Goal: Transaction & Acquisition: Download file/media

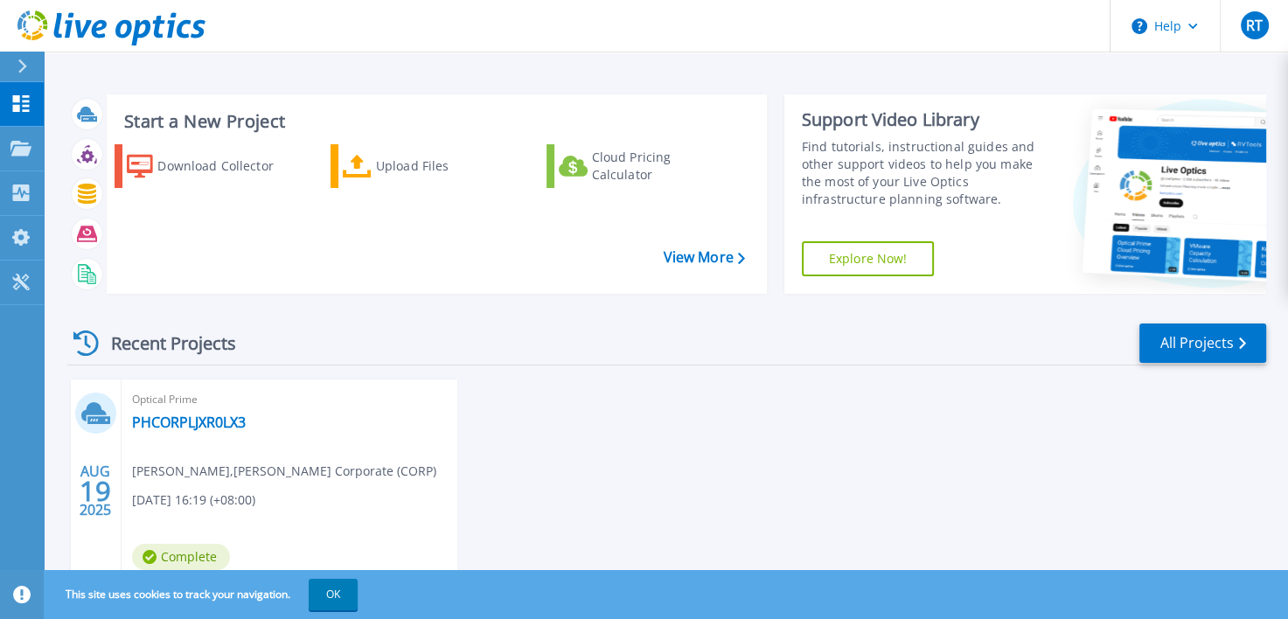
scroll to position [87, 0]
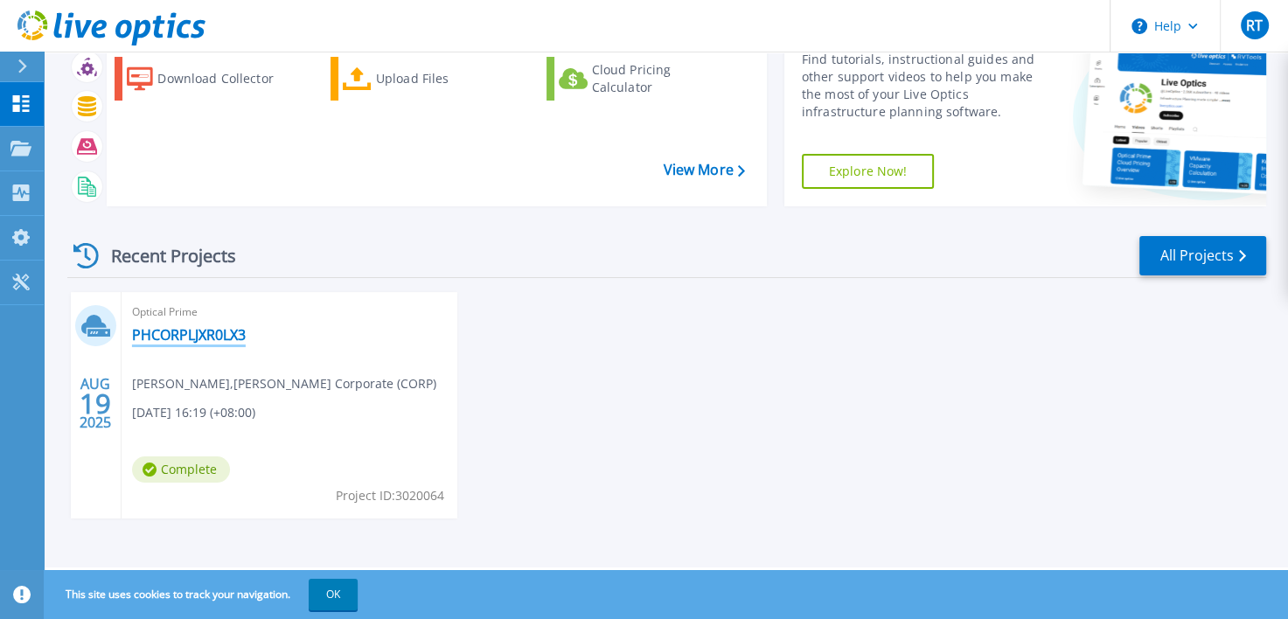
click at [189, 331] on link "PHCORPLJXR0LX3" at bounding box center [189, 334] width 114 height 17
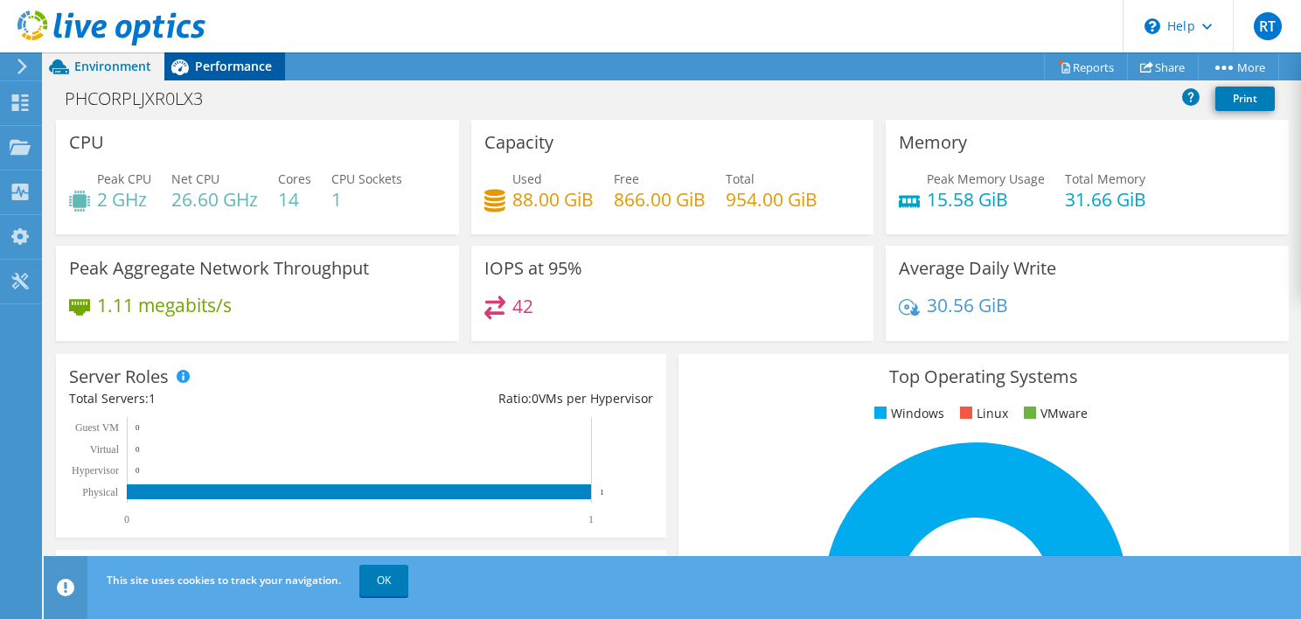
click at [201, 62] on span "Performance" at bounding box center [233, 66] width 77 height 17
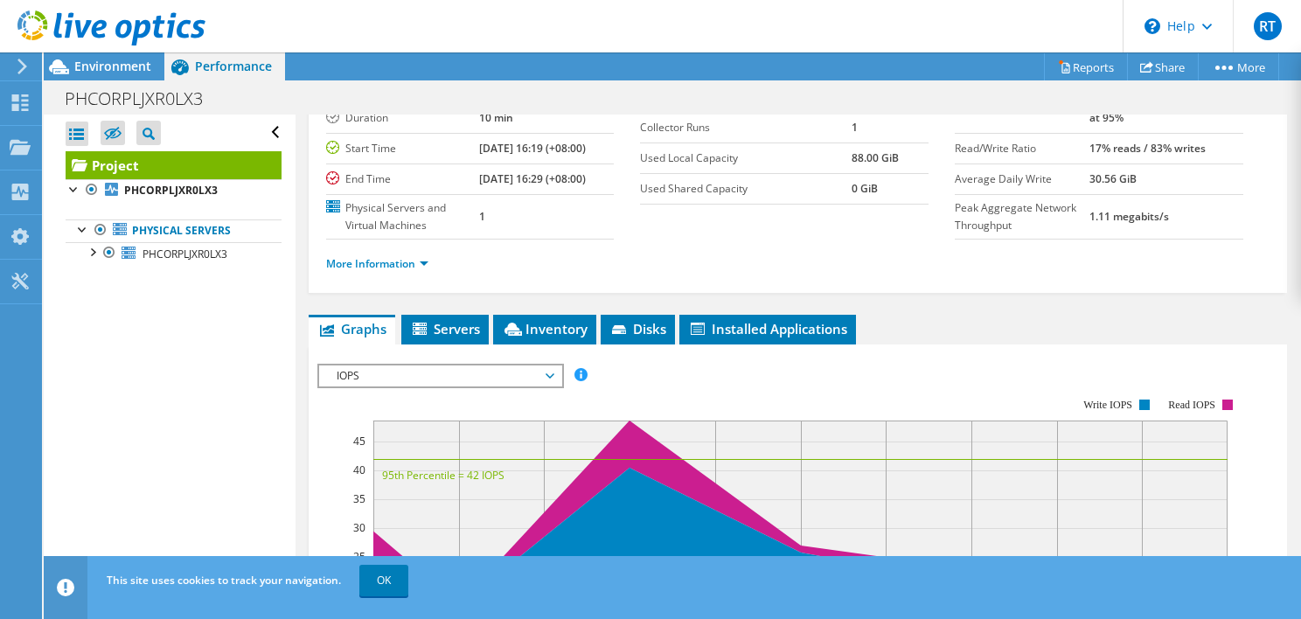
scroll to position [175, 0]
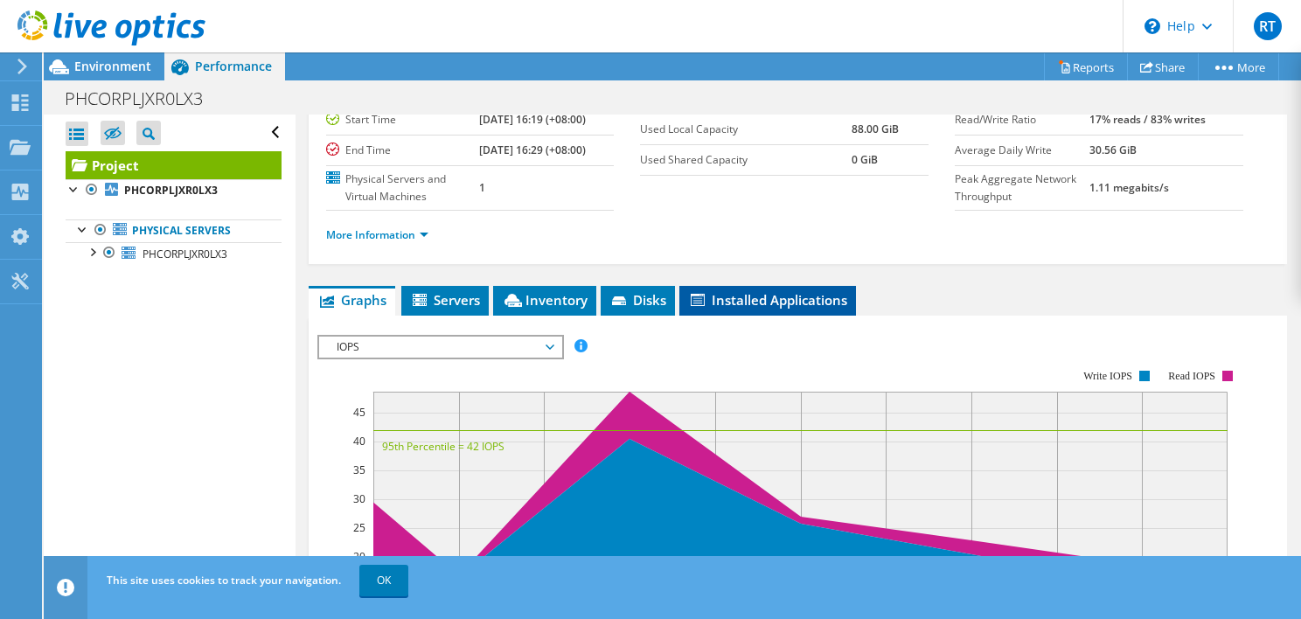
click at [755, 309] on span "Installed Applications" at bounding box center [767, 299] width 159 height 17
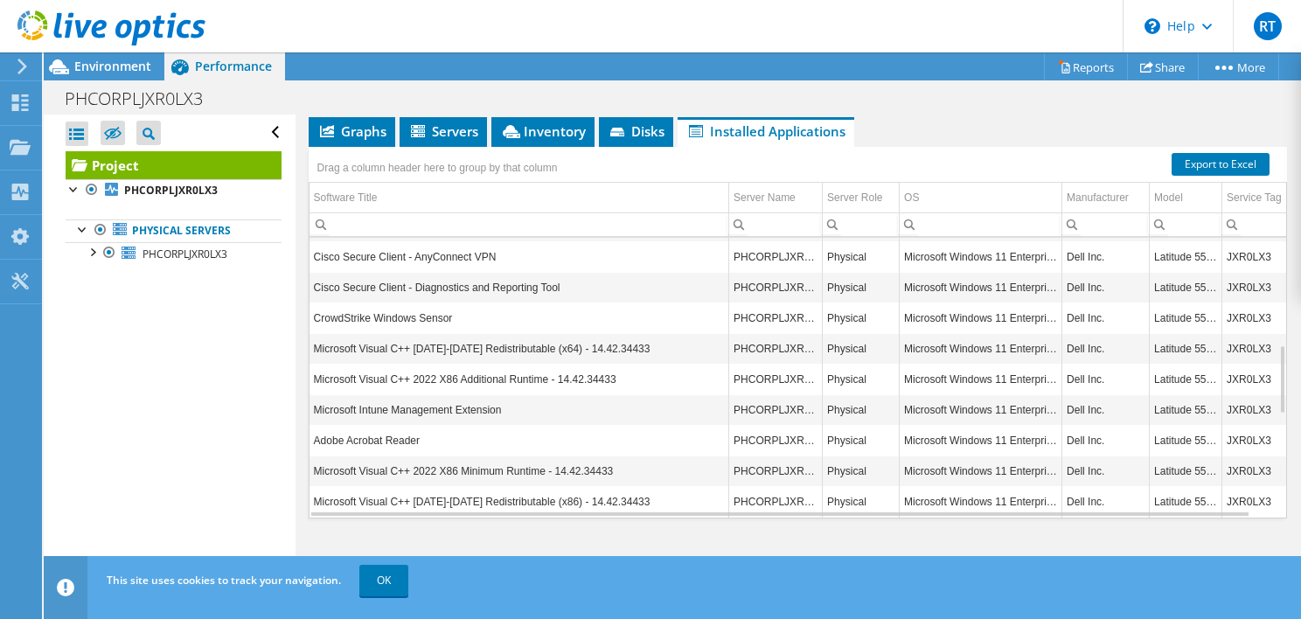
scroll to position [33, 0]
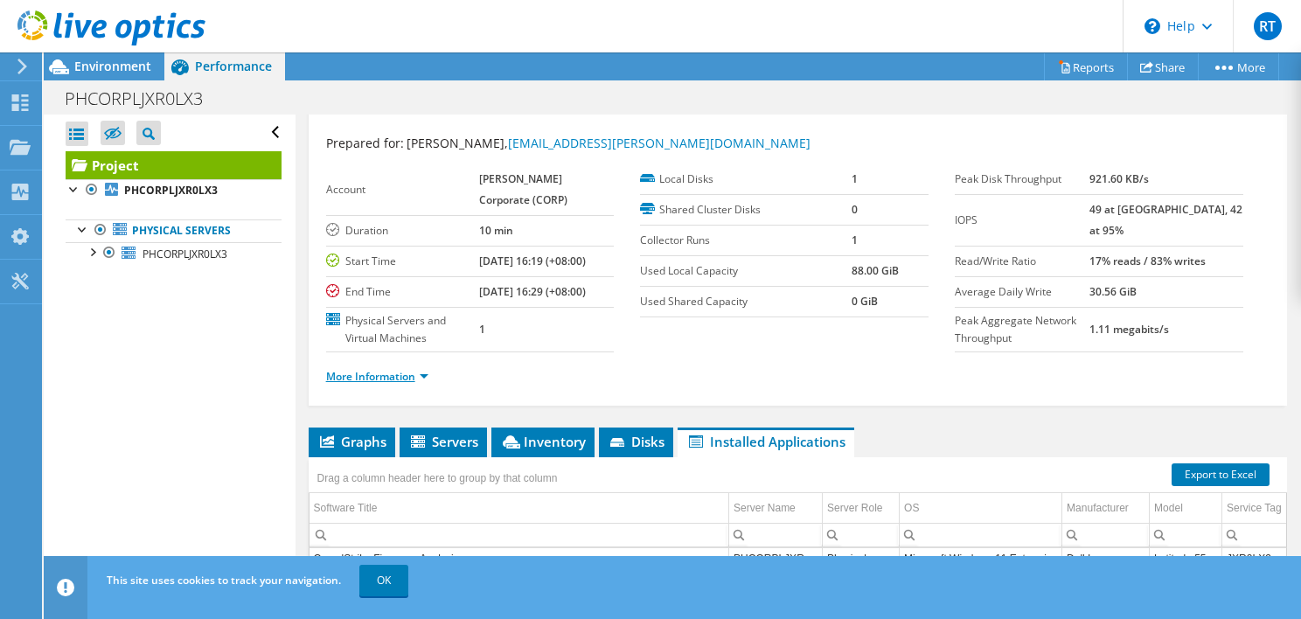
click at [406, 384] on link "More Information" at bounding box center [377, 376] width 102 height 15
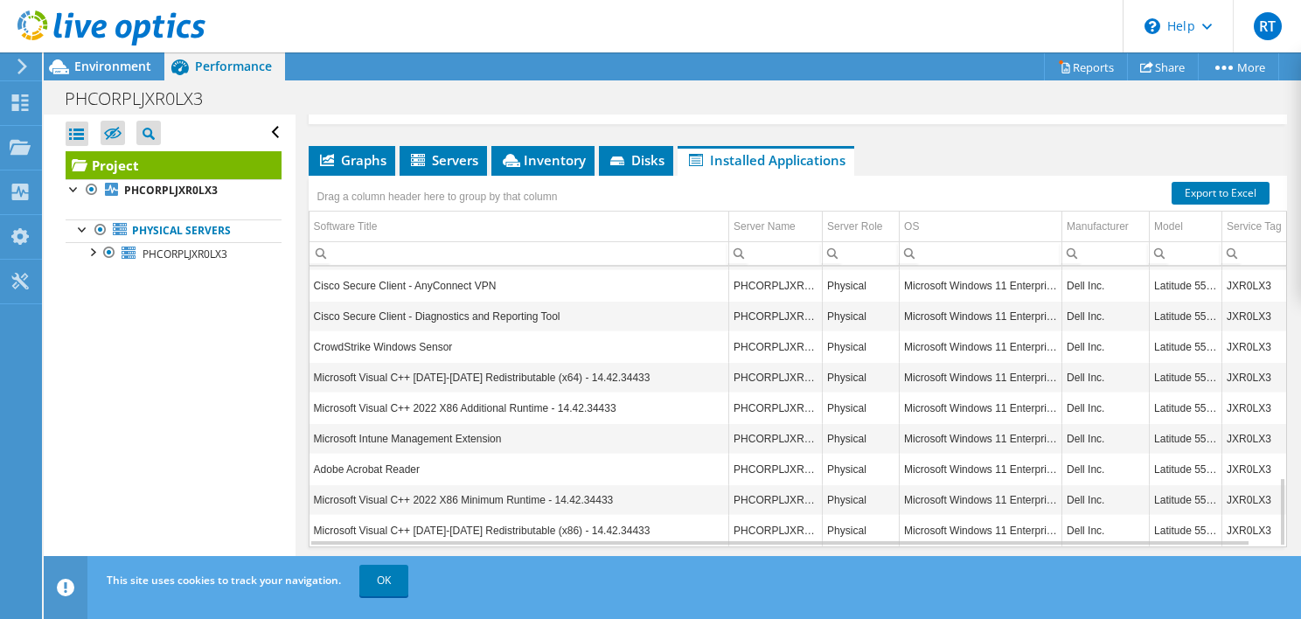
scroll to position [698, 0]
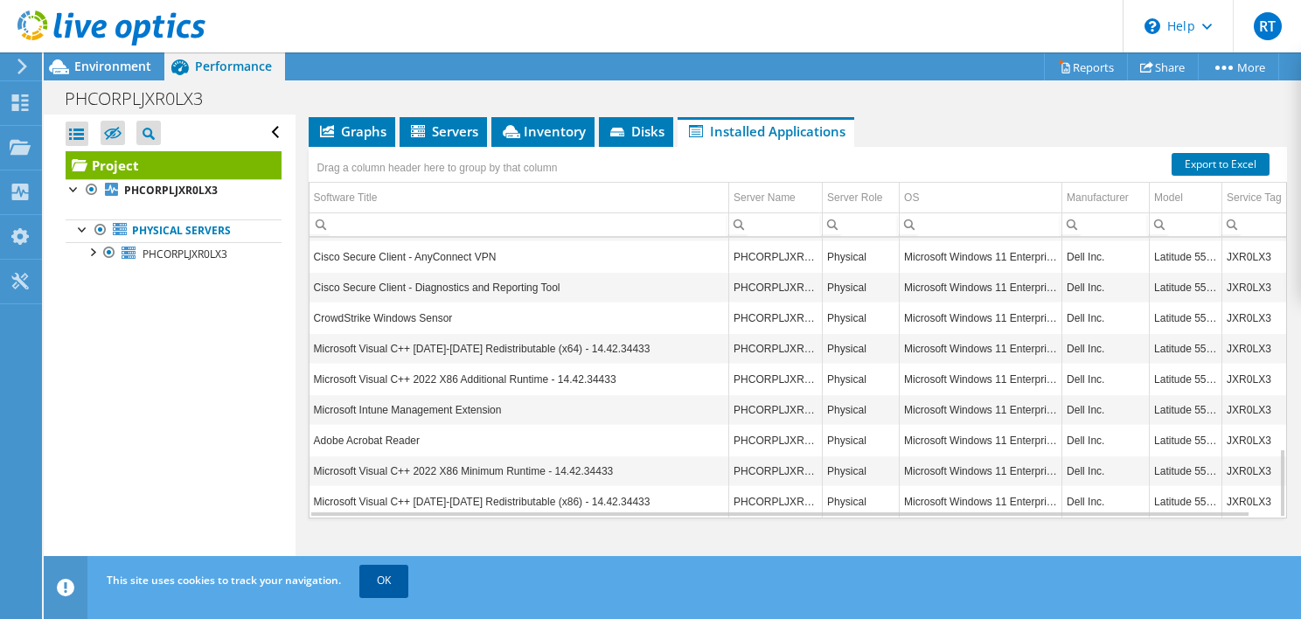
click at [392, 574] on link "OK" at bounding box center [383, 580] width 49 height 31
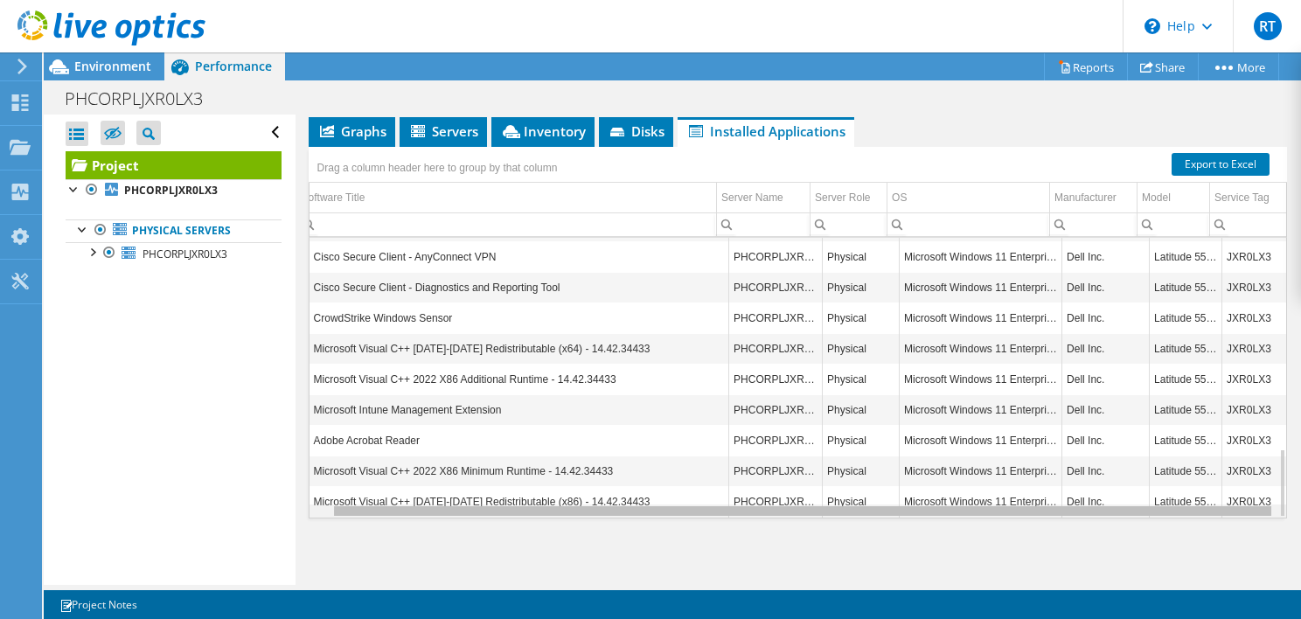
scroll to position [0, 0]
drag, startPoint x: 610, startPoint y: 514, endPoint x: 588, endPoint y: 504, distance: 25.0
click at [592, 507] on body "RT End User Reah Trinidad reah.trinidad@emerson.com Emerson Corporate (CORP) My…" at bounding box center [650, 309] width 1301 height 619
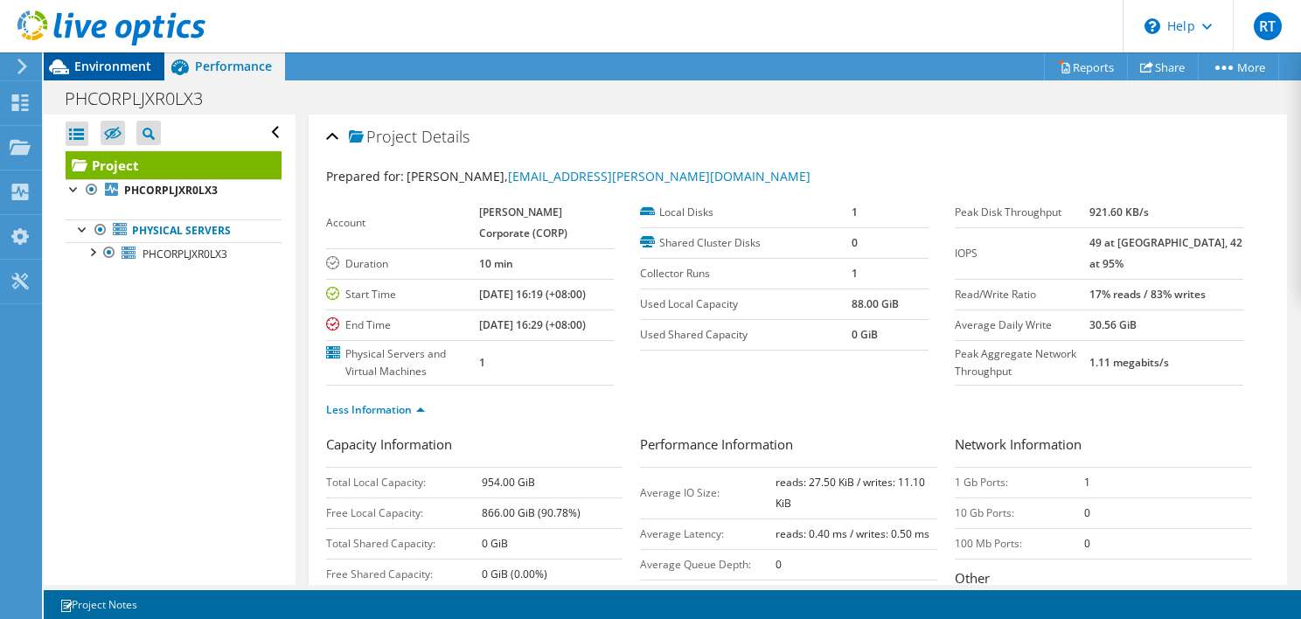
click at [115, 71] on span "Environment" at bounding box center [112, 66] width 77 height 17
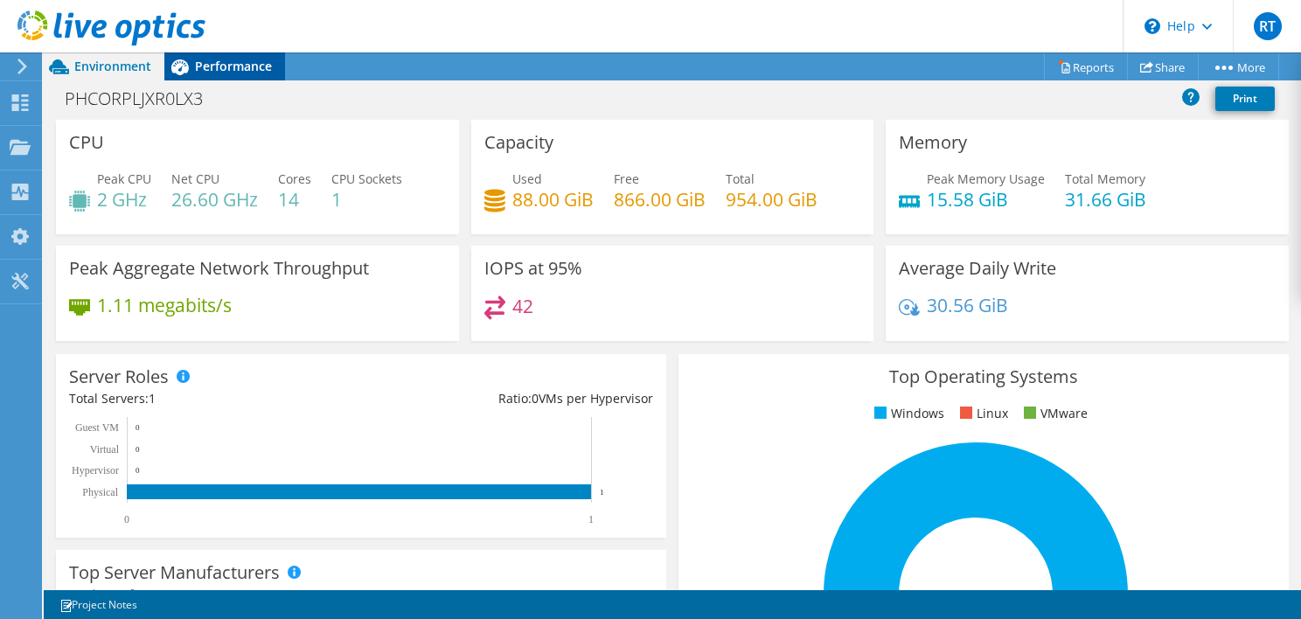
click at [238, 79] on div "Performance" at bounding box center [224, 66] width 121 height 28
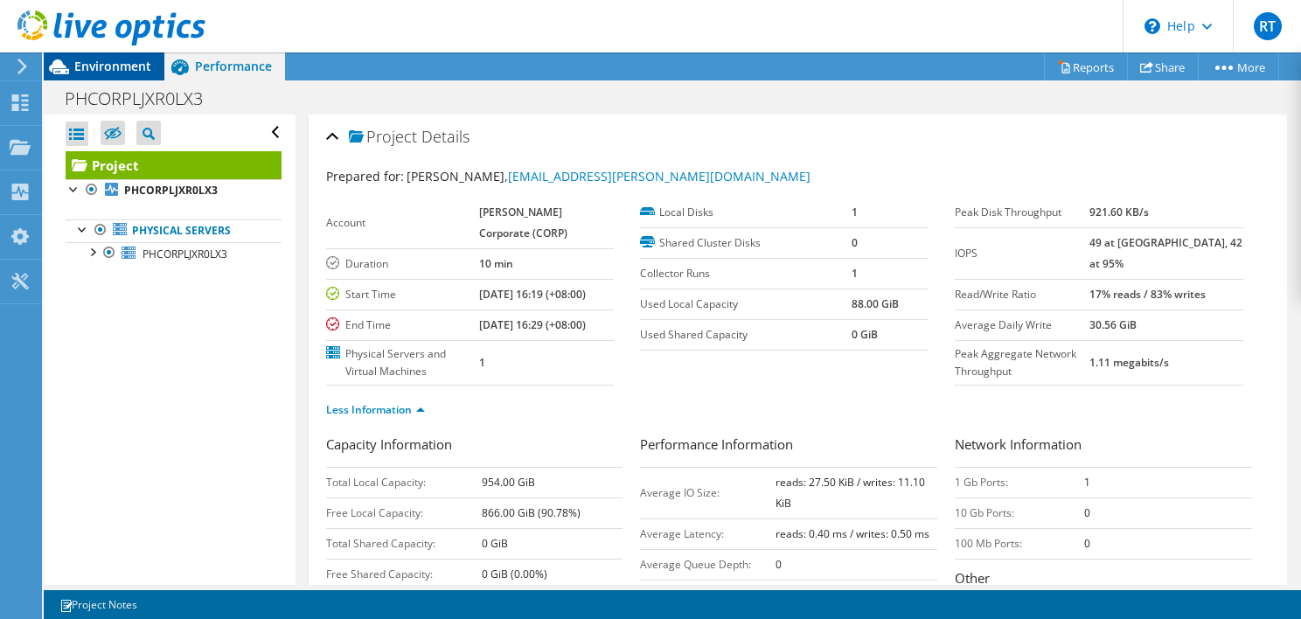
click at [73, 70] on icon at bounding box center [59, 67] width 31 height 31
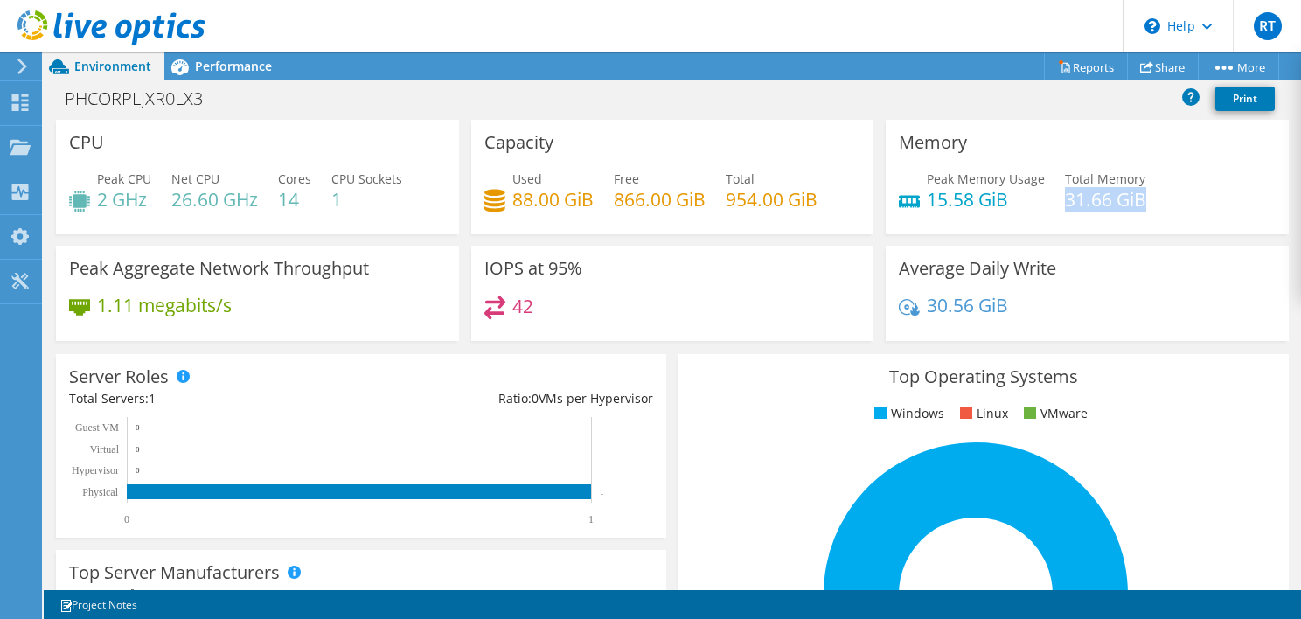
drag, startPoint x: 1055, startPoint y: 194, endPoint x: 1175, endPoint y: 214, distance: 122.3
click at [1175, 214] on div "Peak Memory Usage 15.58 GiB Total Memory 31.66 GiB" at bounding box center [1087, 198] width 377 height 57
click at [781, 406] on ul "Windows Linux VMware" at bounding box center [984, 414] width 584 height 20
drag, startPoint x: 725, startPoint y: 202, endPoint x: 819, endPoint y: 208, distance: 93.8
click at [818, 208] on div "Used 88.00 GiB Free 866.00 GiB Total 954.00 GiB" at bounding box center [672, 198] width 377 height 57
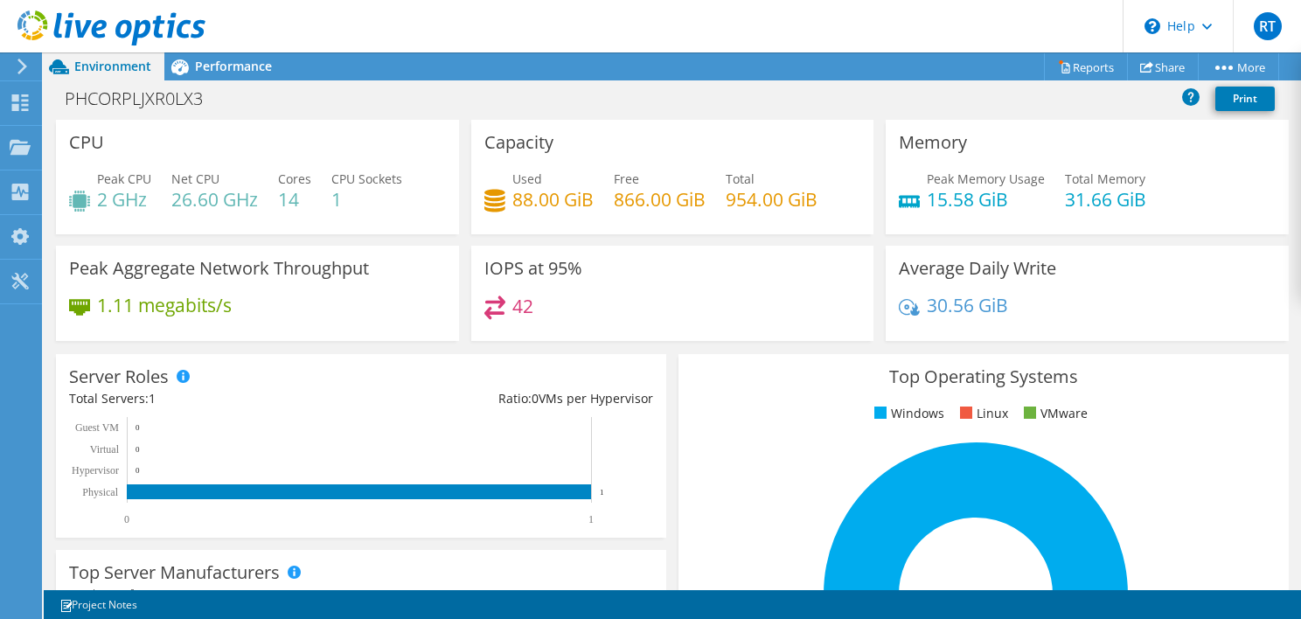
click at [815, 411] on ul "Windows Linux VMware" at bounding box center [984, 414] width 584 height 20
drag, startPoint x: 71, startPoint y: 101, endPoint x: 492, endPoint y: 175, distance: 427.8
click at [492, 175] on div "Project Actions Project Actions Reports Share More" at bounding box center [672, 335] width 1257 height 567
click at [746, 427] on div "Top Operating Systems Windows Linux VMware 100.0% Windows 11" at bounding box center [984, 563] width 610 height 419
click at [233, 69] on span "Performance" at bounding box center [233, 66] width 77 height 17
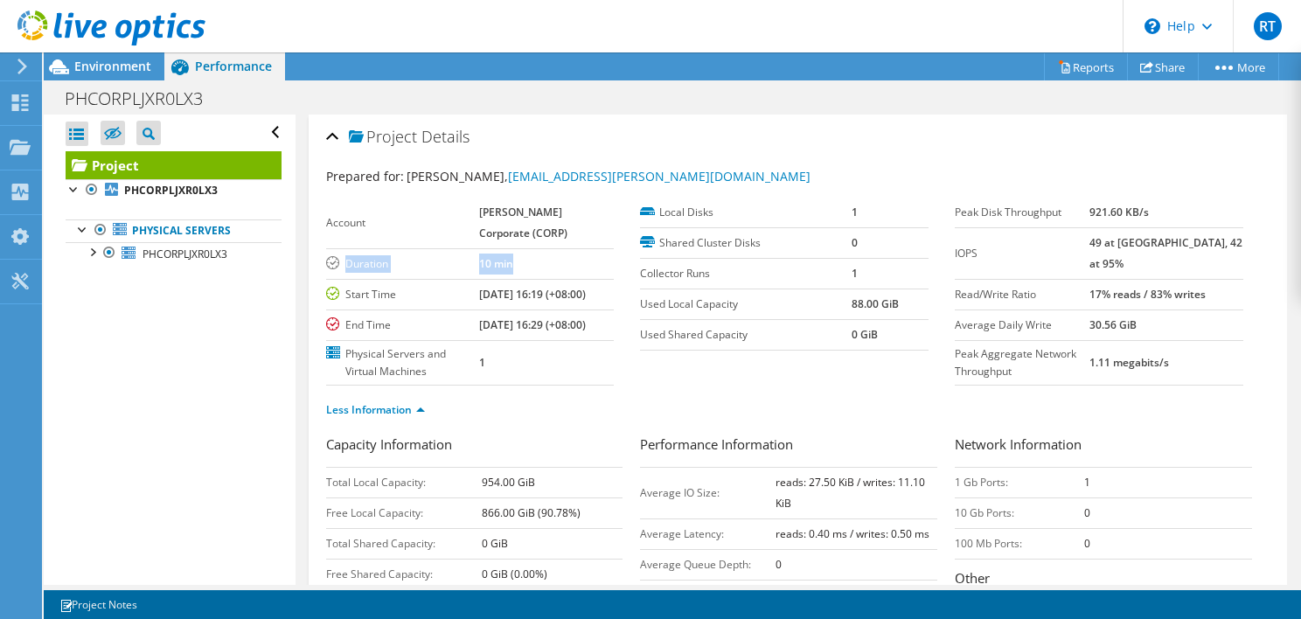
drag, startPoint x: 346, startPoint y: 262, endPoint x: 567, endPoint y: 264, distance: 220.4
click at [567, 264] on tr "Duration 10 min" at bounding box center [470, 263] width 289 height 31
click at [508, 268] on b "10 min" at bounding box center [496, 263] width 34 height 15
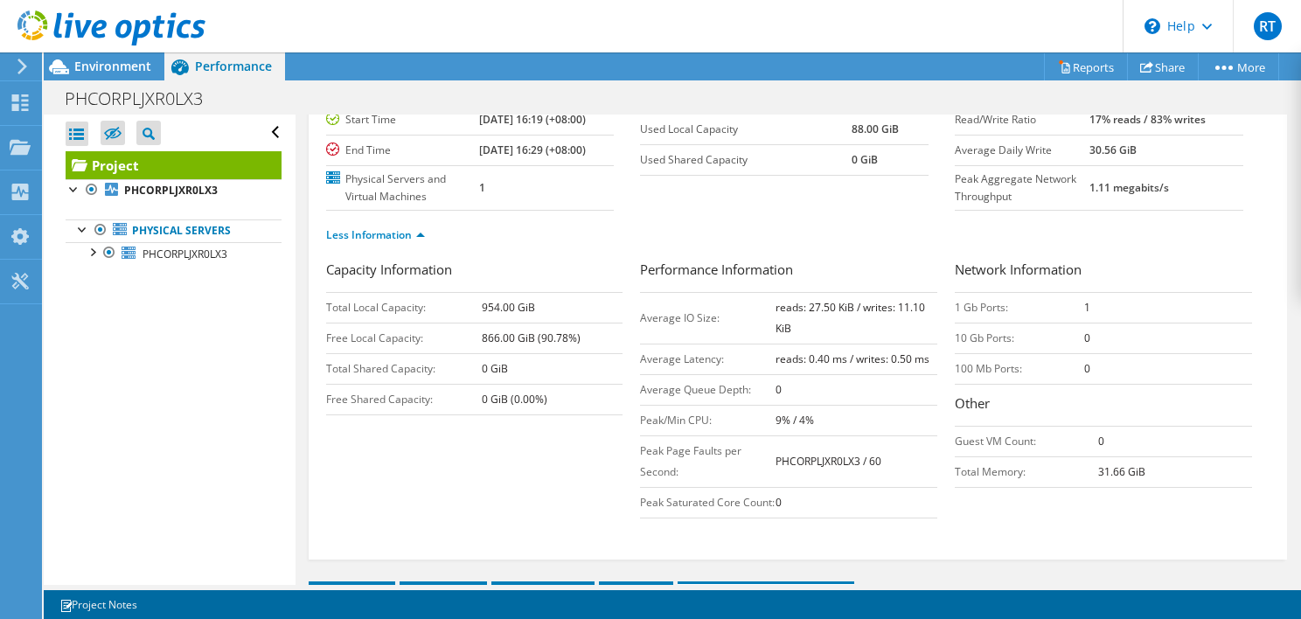
scroll to position [262, 0]
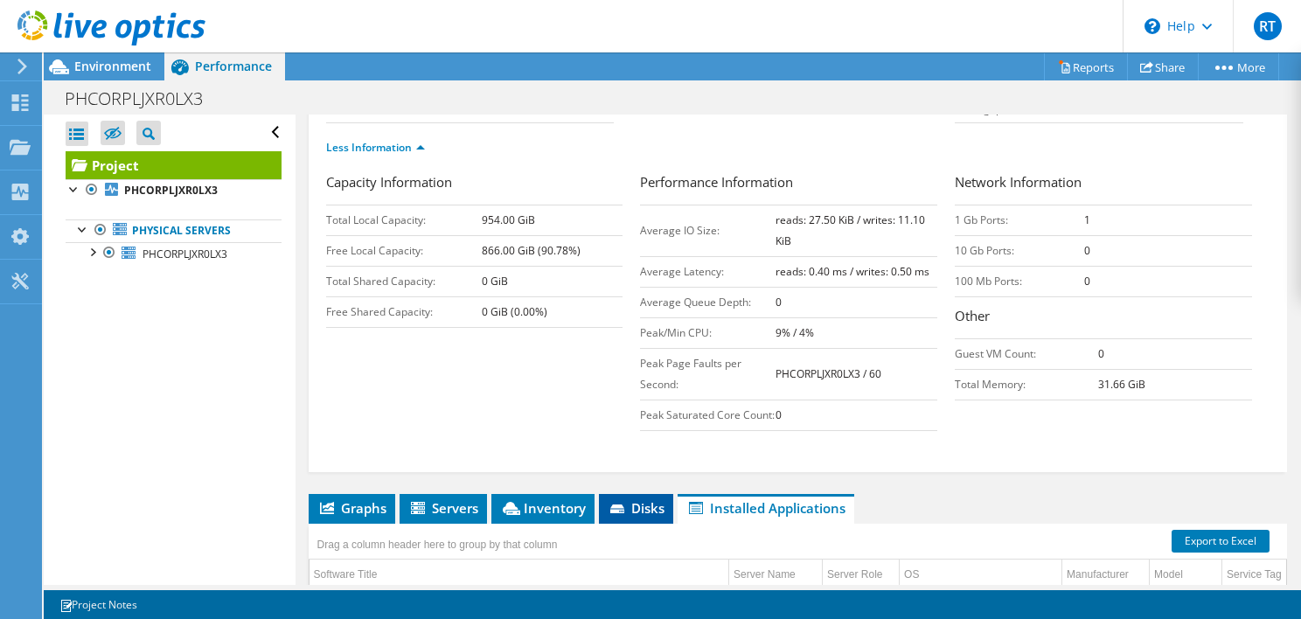
click at [650, 517] on span "Disks" at bounding box center [636, 507] width 57 height 17
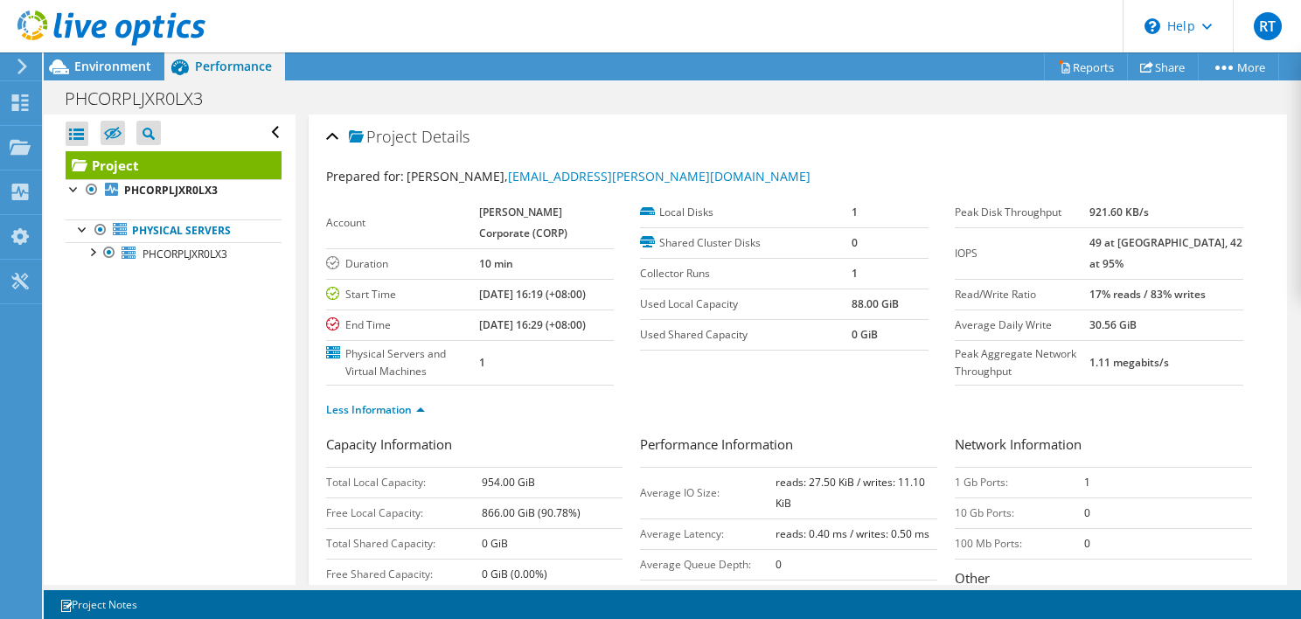
scroll to position [0, 0]
click at [156, 196] on b "PHCORPLJXR0LX3" at bounding box center [171, 190] width 94 height 15
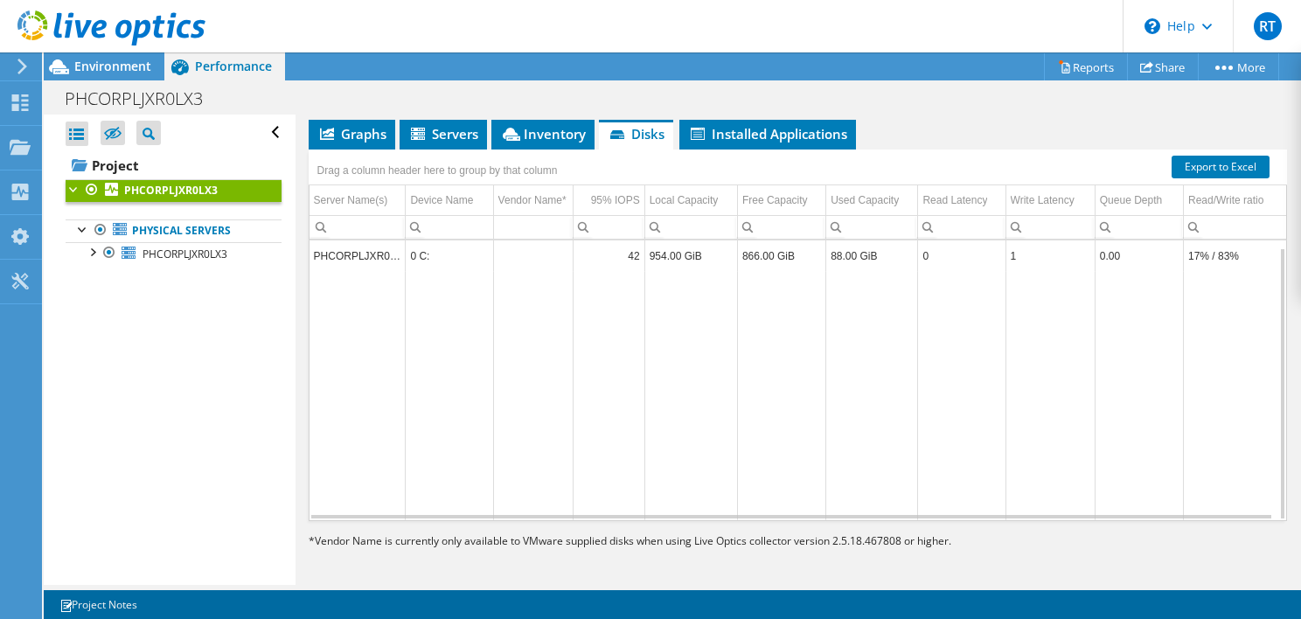
scroll to position [6, 0]
click at [91, 255] on div at bounding box center [91, 250] width 17 height 17
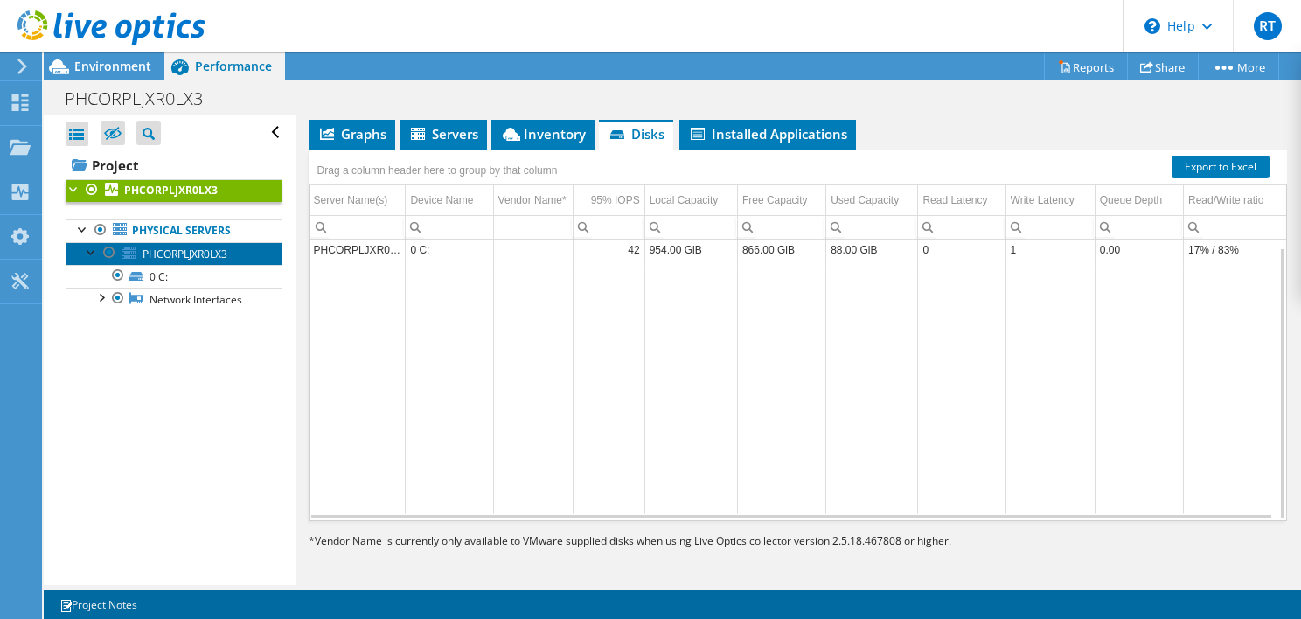
drag, startPoint x: 171, startPoint y: 252, endPoint x: 190, endPoint y: 259, distance: 20.5
click at [171, 252] on span "PHCORPLJXR0LX3" at bounding box center [185, 254] width 85 height 15
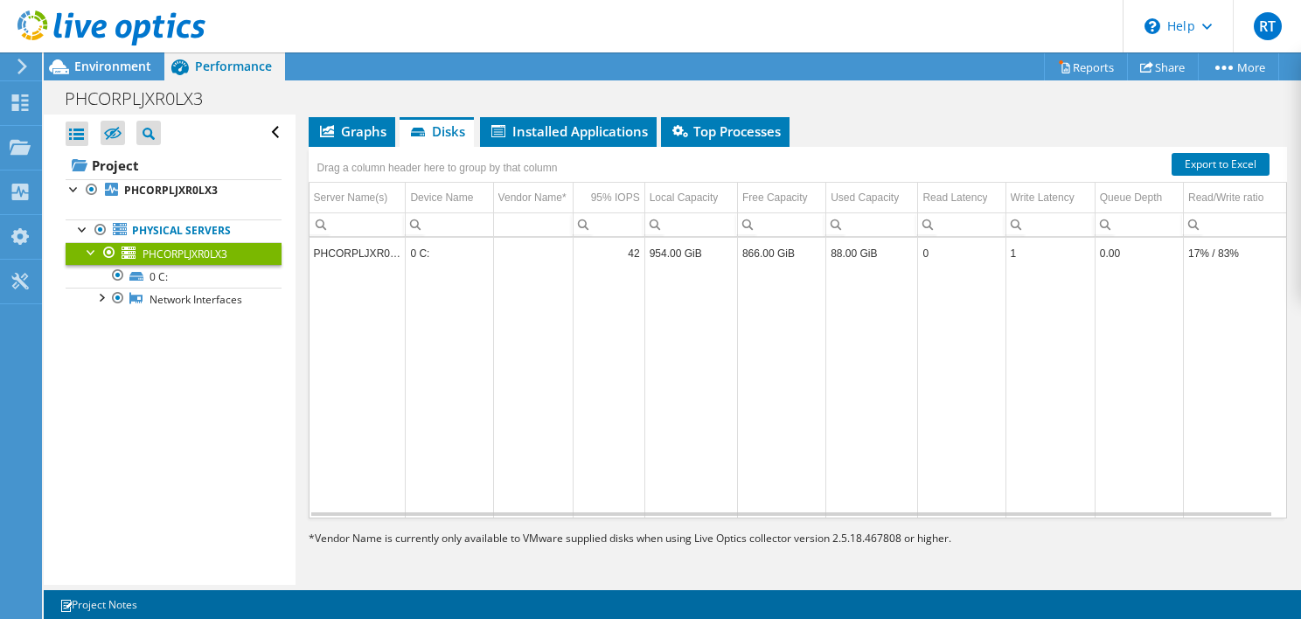
scroll to position [262, 0]
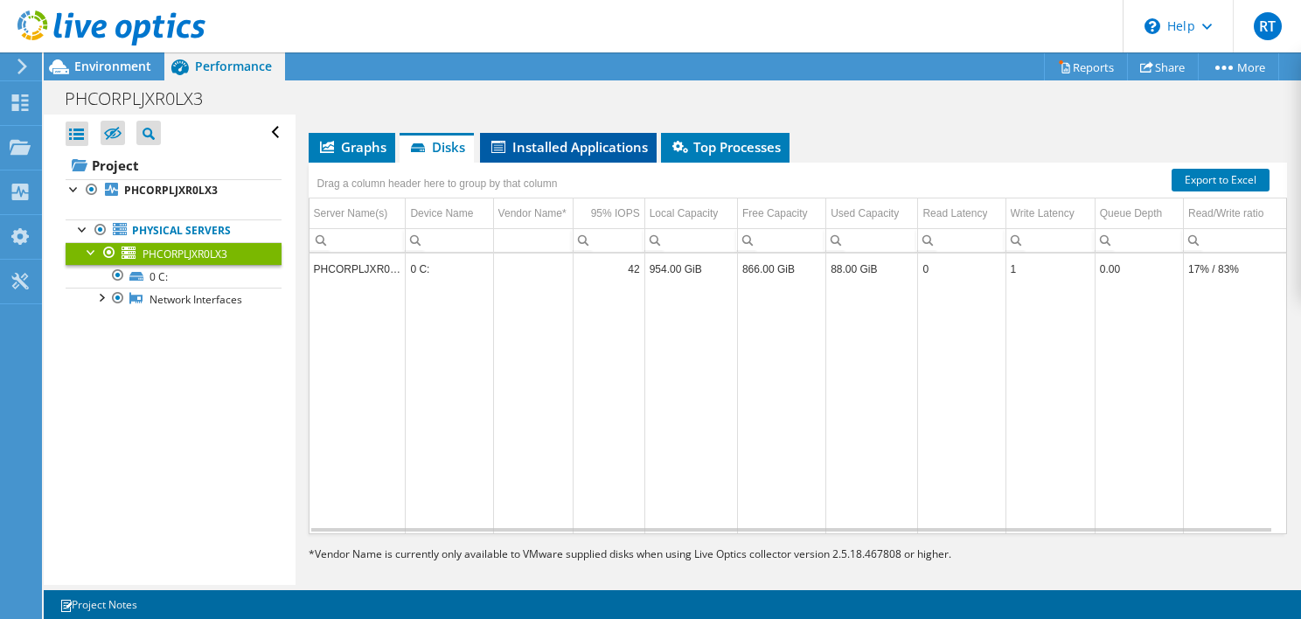
click at [522, 138] on span "Installed Applications" at bounding box center [568, 146] width 159 height 17
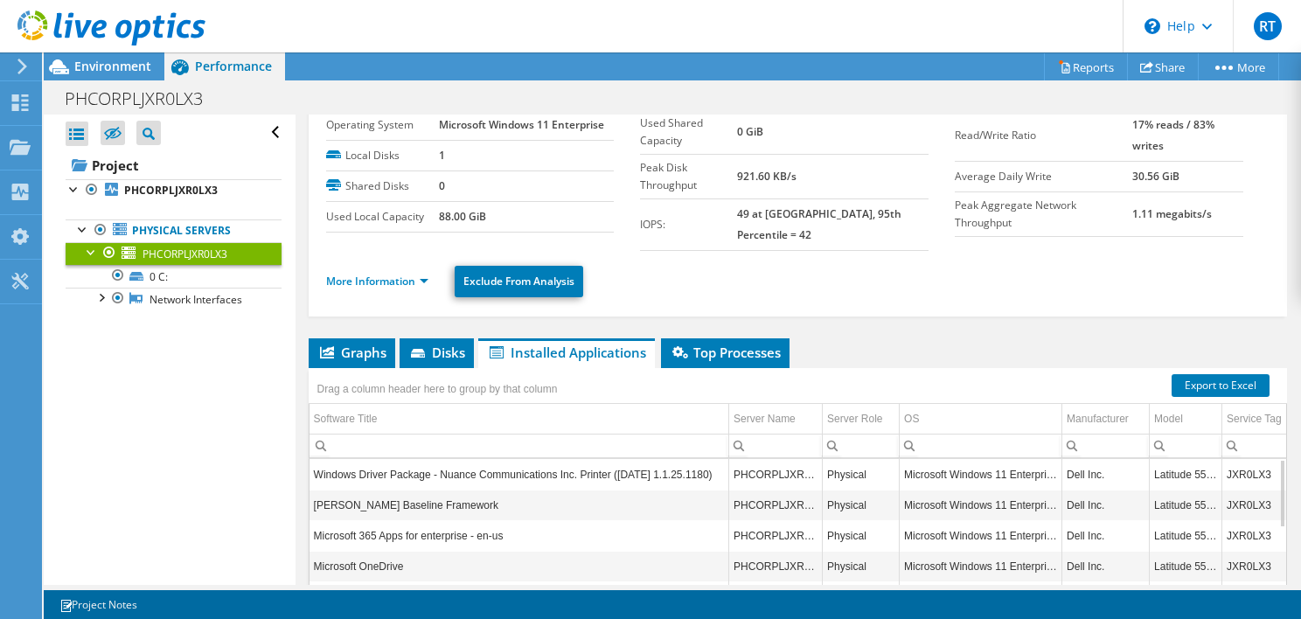
scroll to position [87, 0]
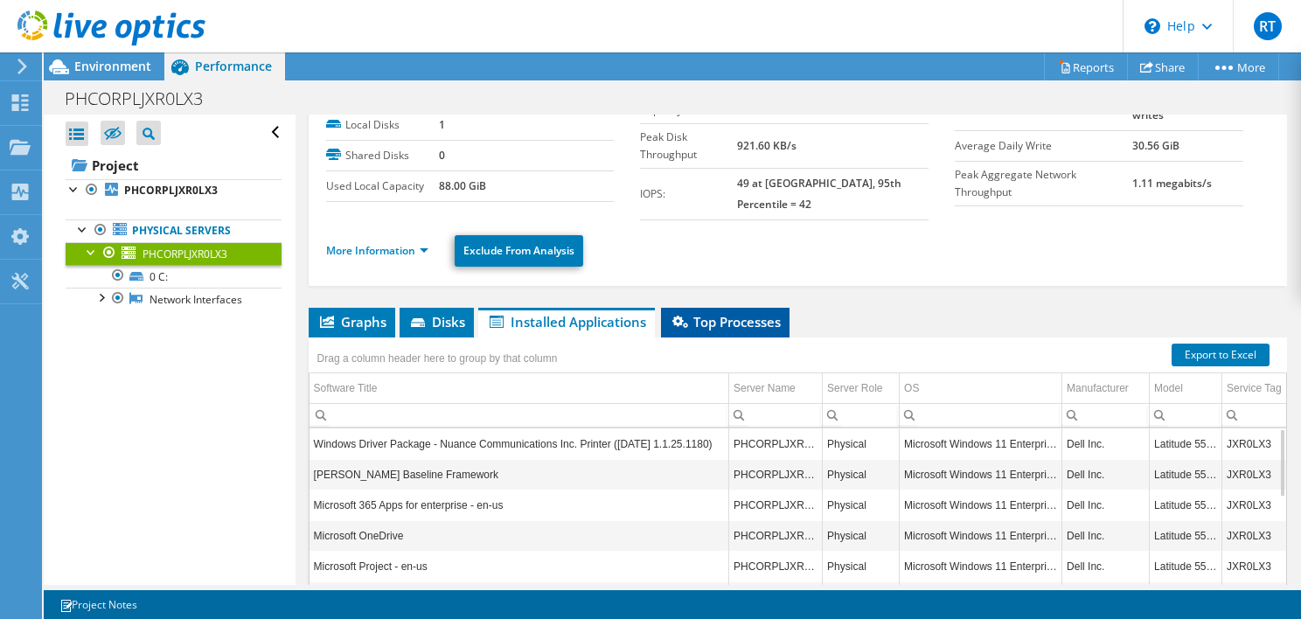
click at [734, 313] on span "Top Processes" at bounding box center [725, 321] width 111 height 17
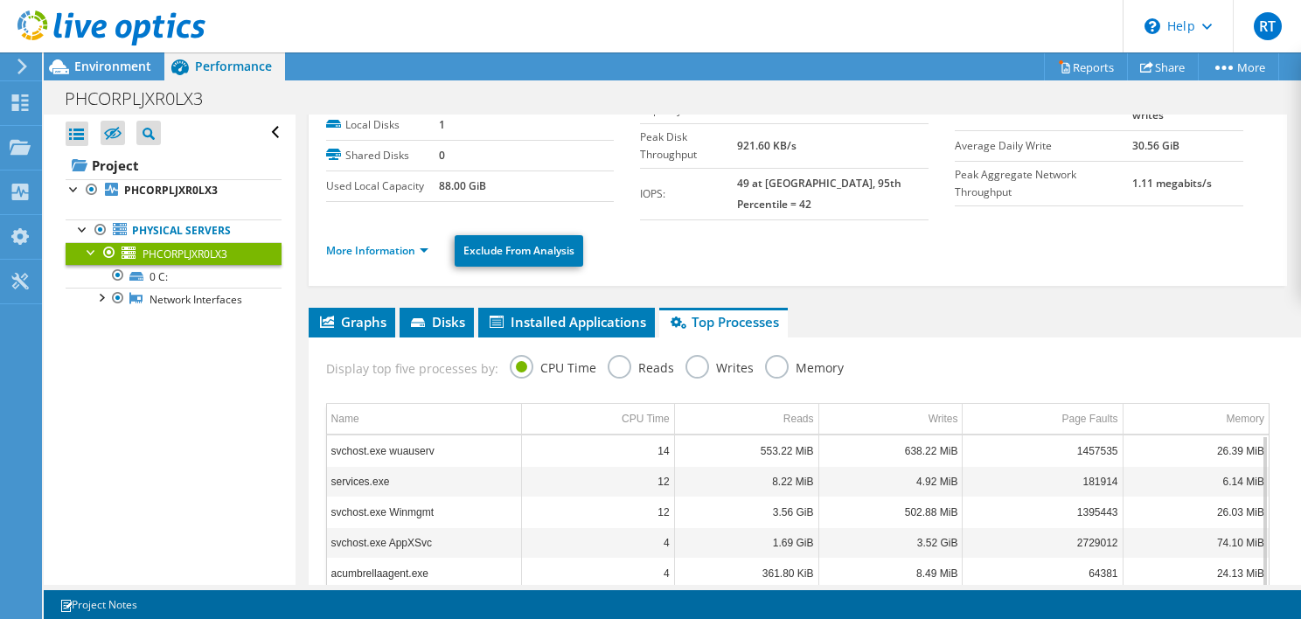
scroll to position [0, 0]
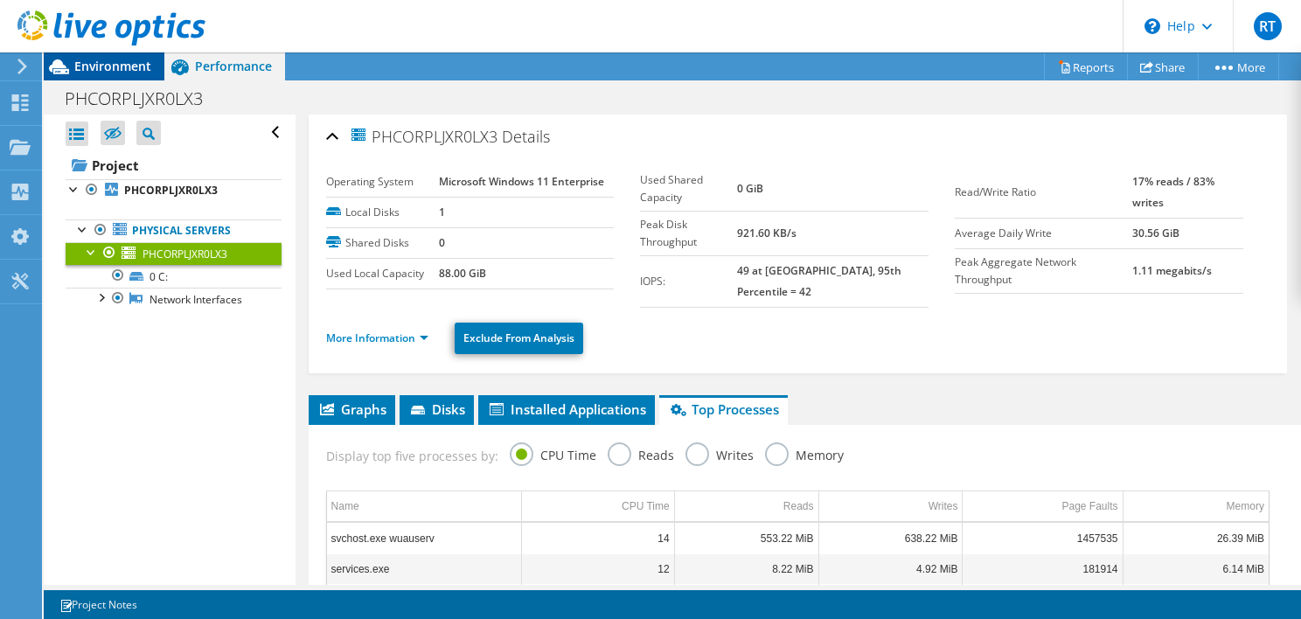
click at [126, 63] on span "Environment" at bounding box center [112, 66] width 77 height 17
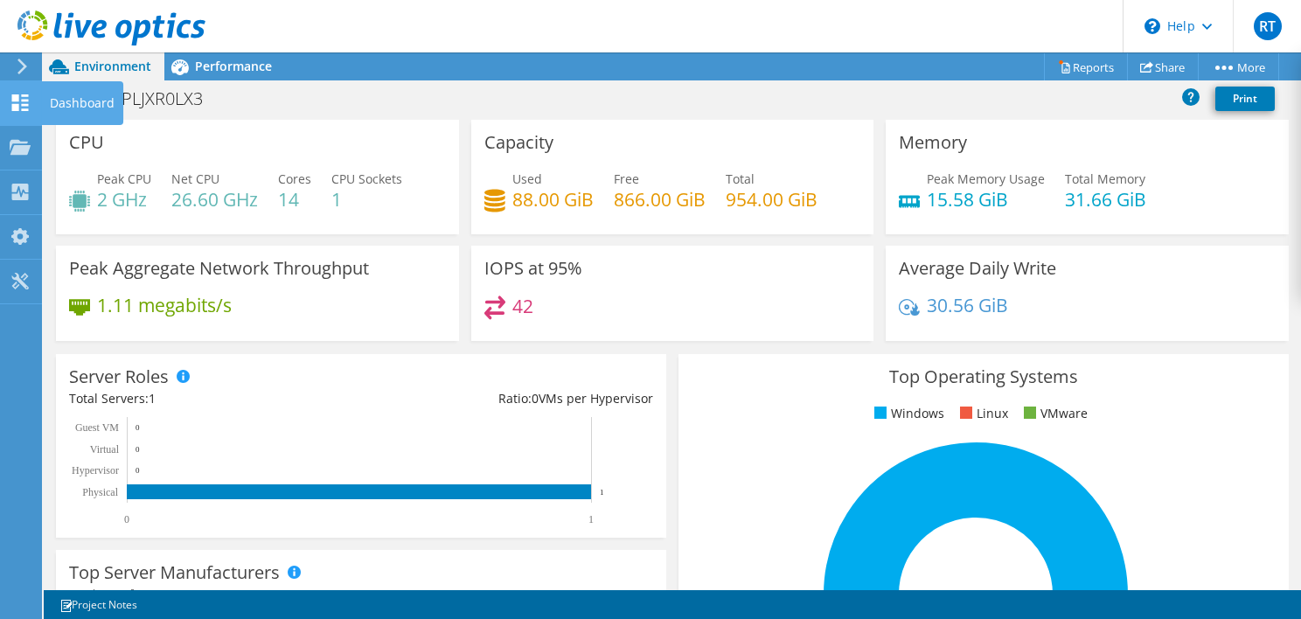
click at [59, 107] on div "Dashboard" at bounding box center [82, 103] width 82 height 44
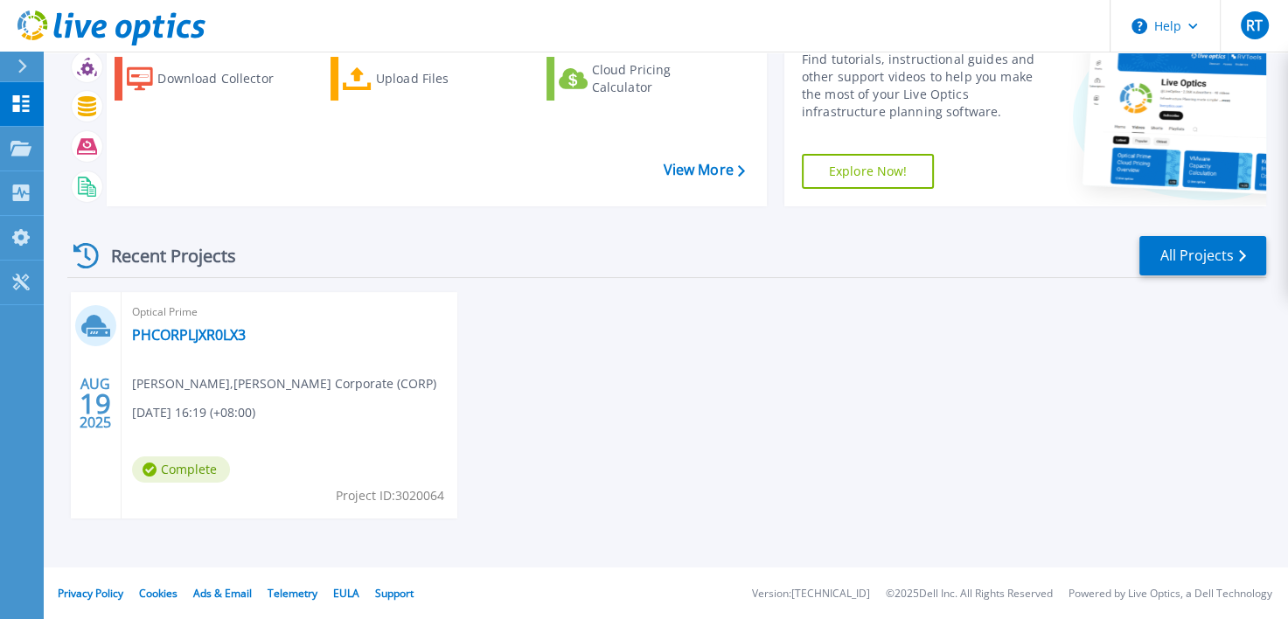
scroll to position [87, 0]
click at [203, 338] on link "PHCORPLJXR0LX3" at bounding box center [189, 334] width 114 height 17
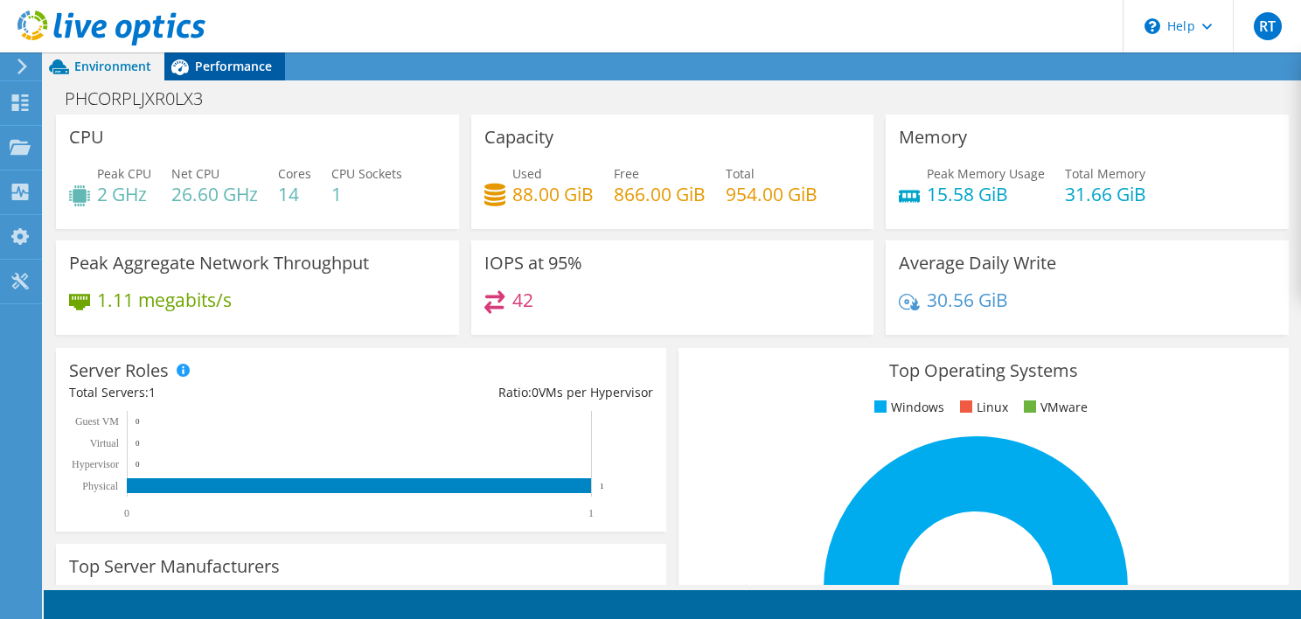
click at [236, 68] on span "Performance" at bounding box center [233, 66] width 77 height 17
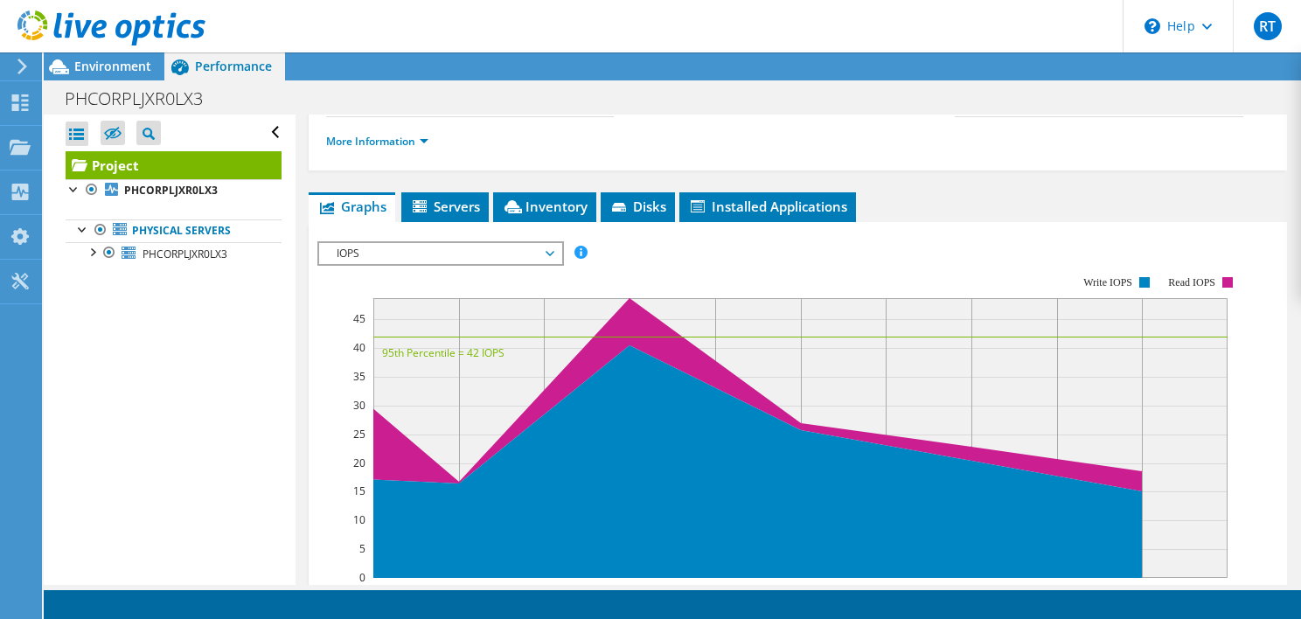
scroll to position [244, 0]
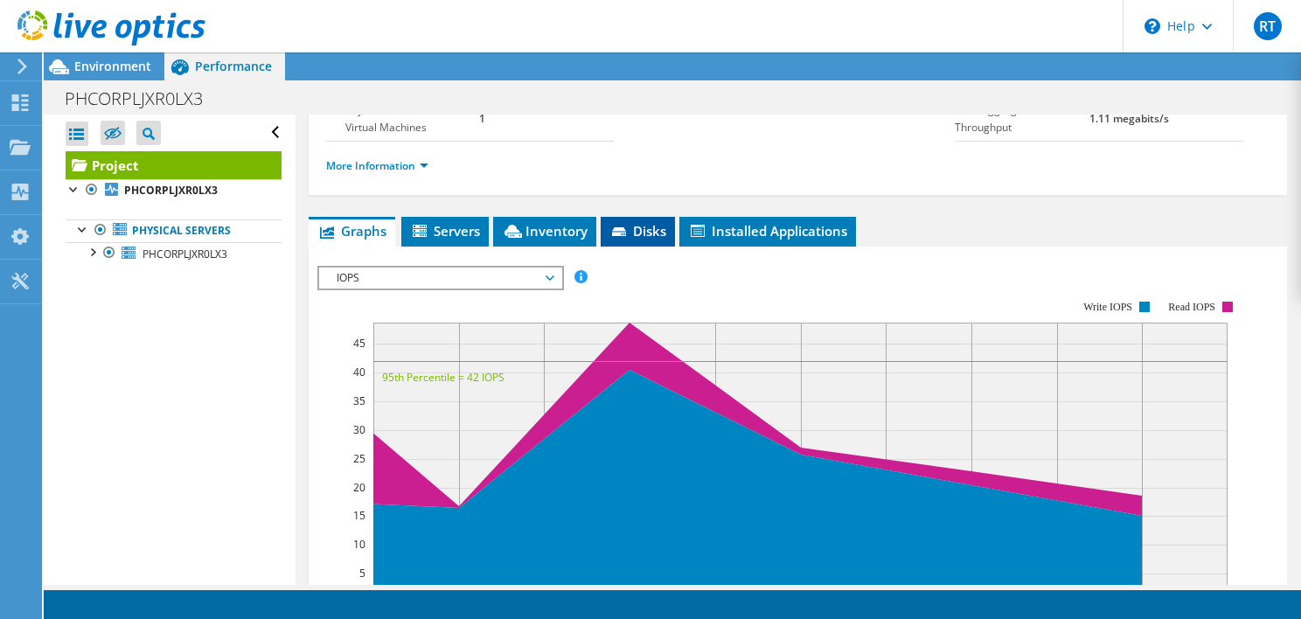
click at [630, 247] on li "Disks" at bounding box center [638, 232] width 74 height 30
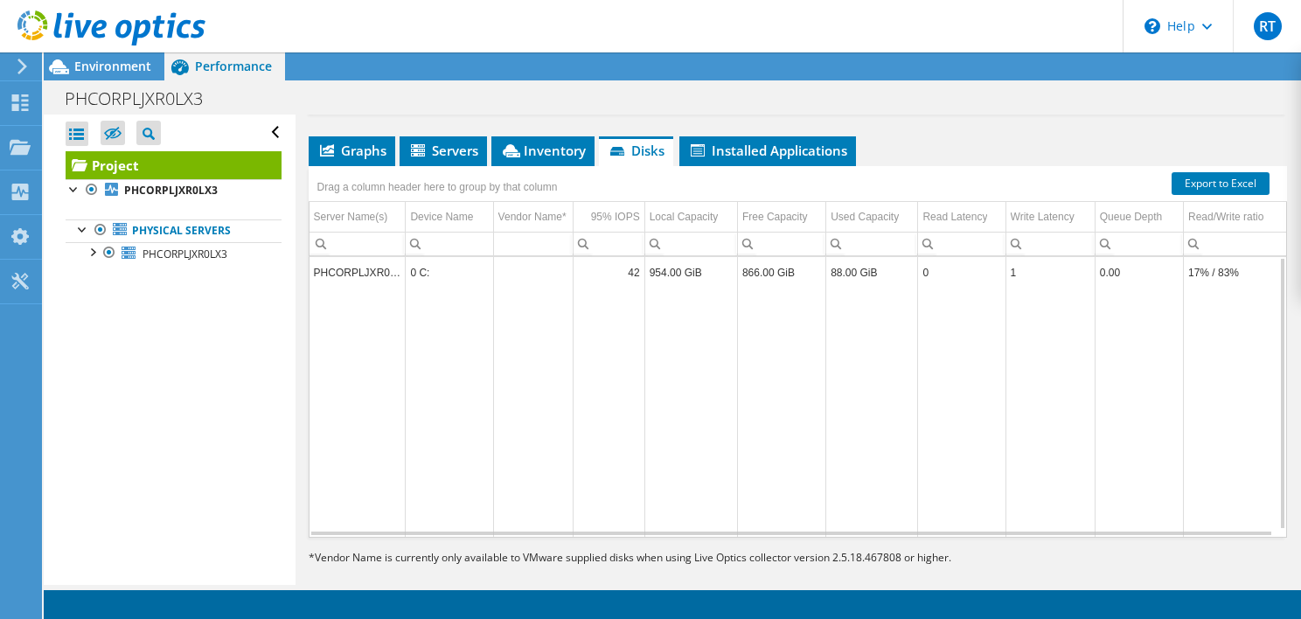
scroll to position [296, 0]
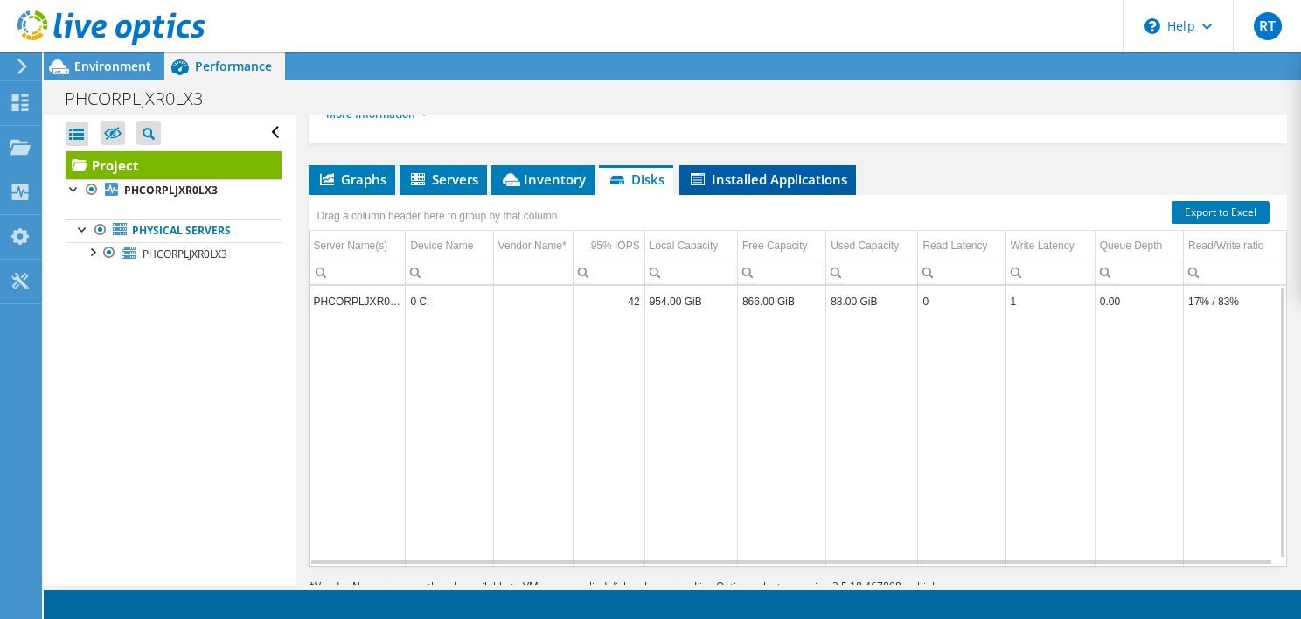
click at [828, 188] on span "Installed Applications" at bounding box center [767, 179] width 159 height 17
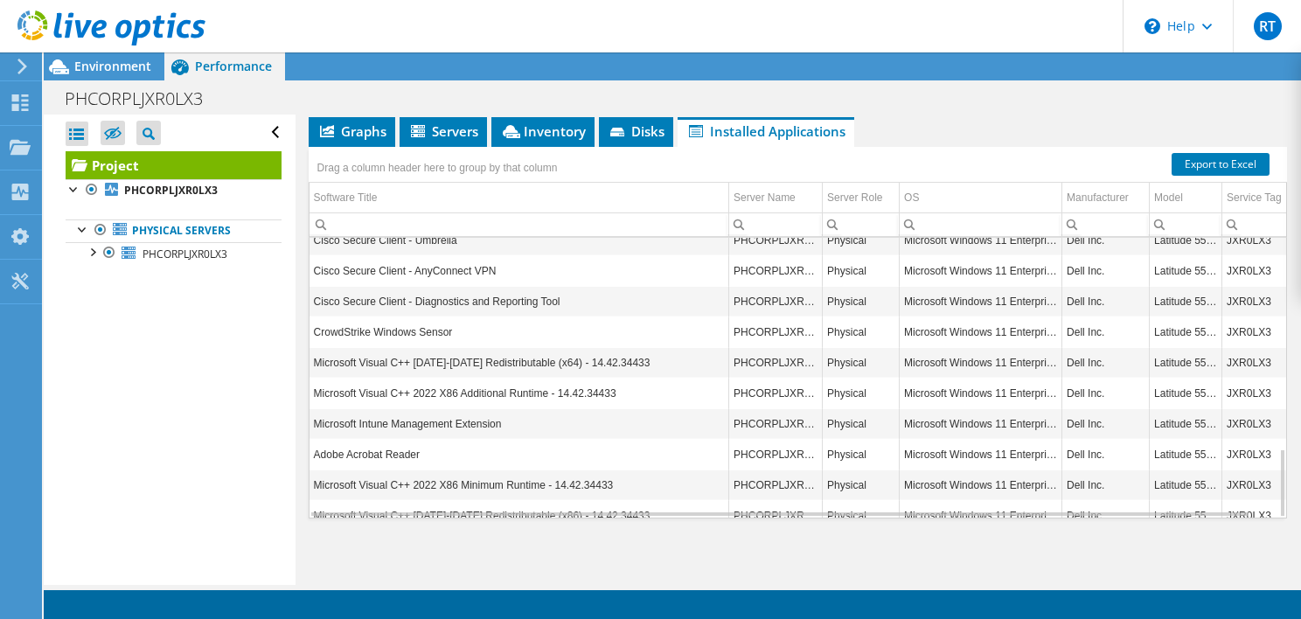
scroll to position [853, 0]
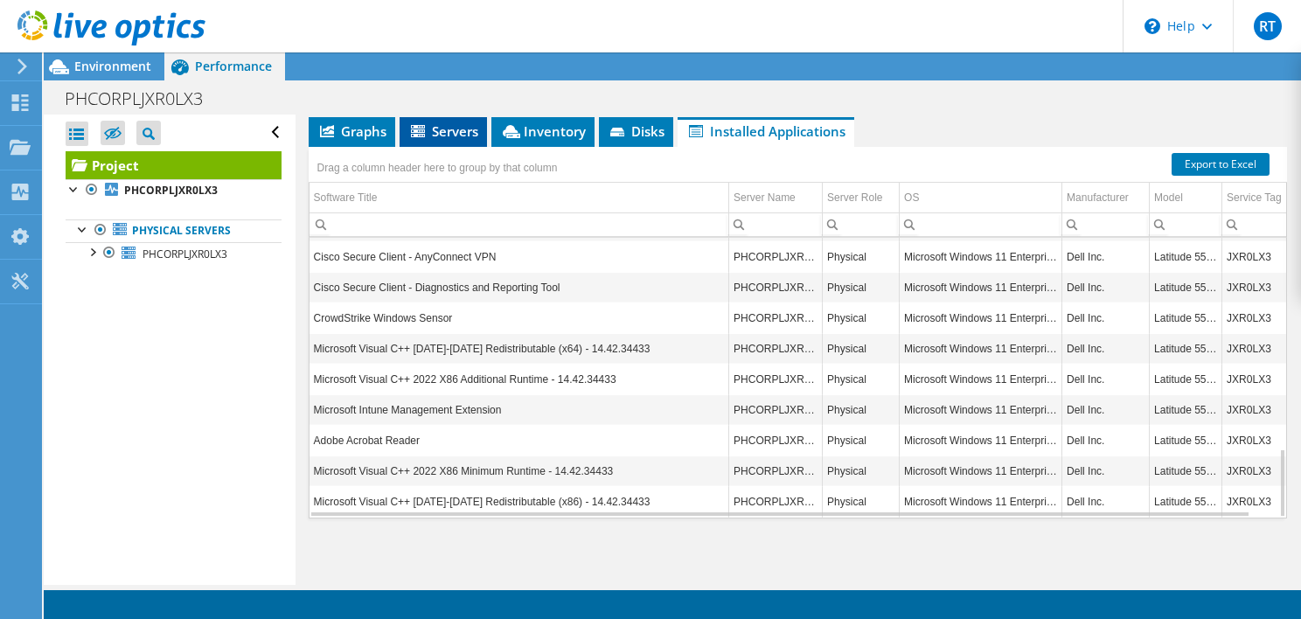
click at [439, 129] on span "Servers" at bounding box center [443, 130] width 70 height 17
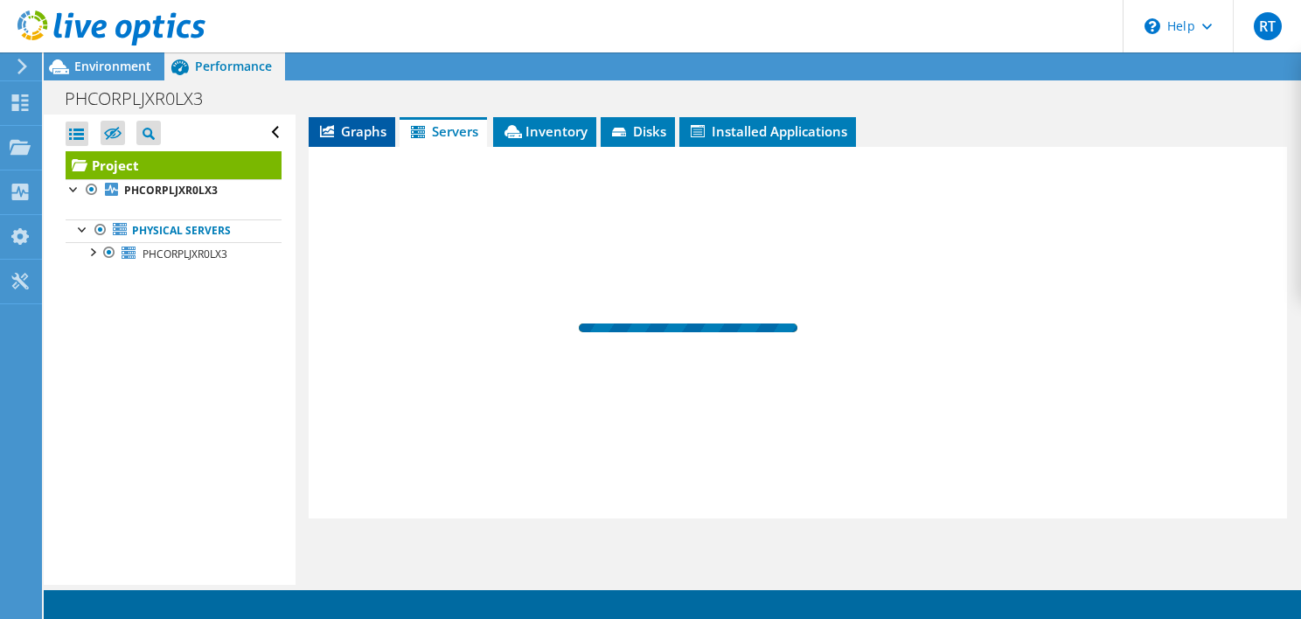
click at [350, 133] on span "Graphs" at bounding box center [351, 130] width 69 height 17
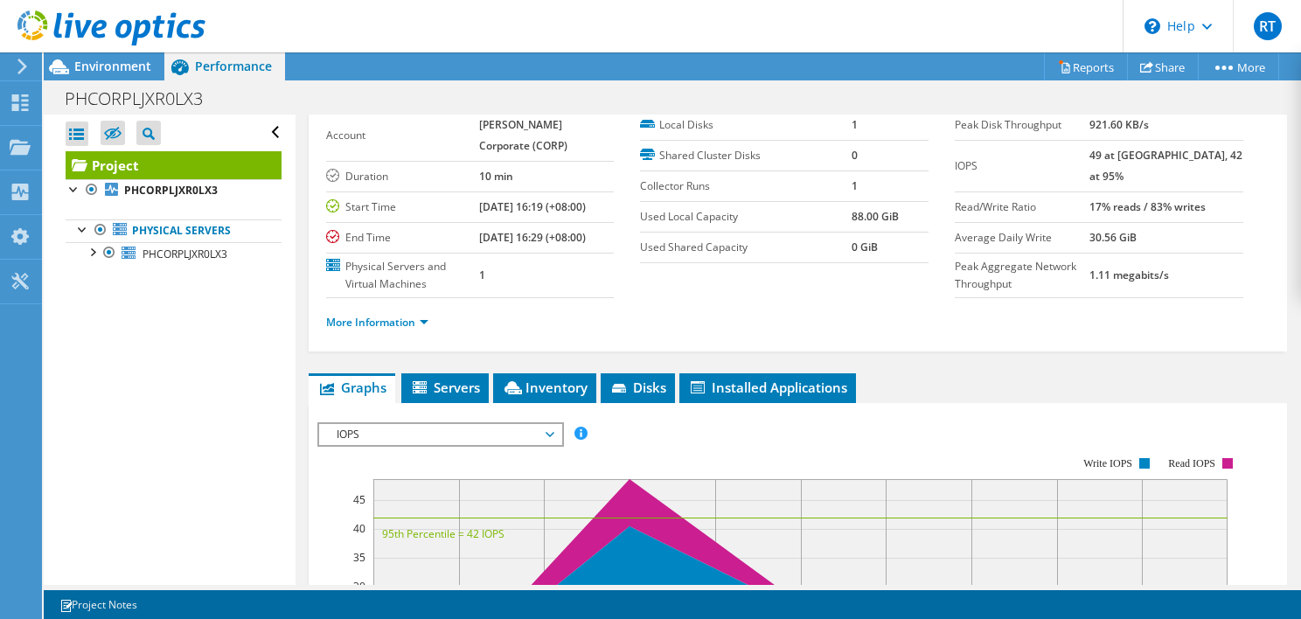
scroll to position [0, 0]
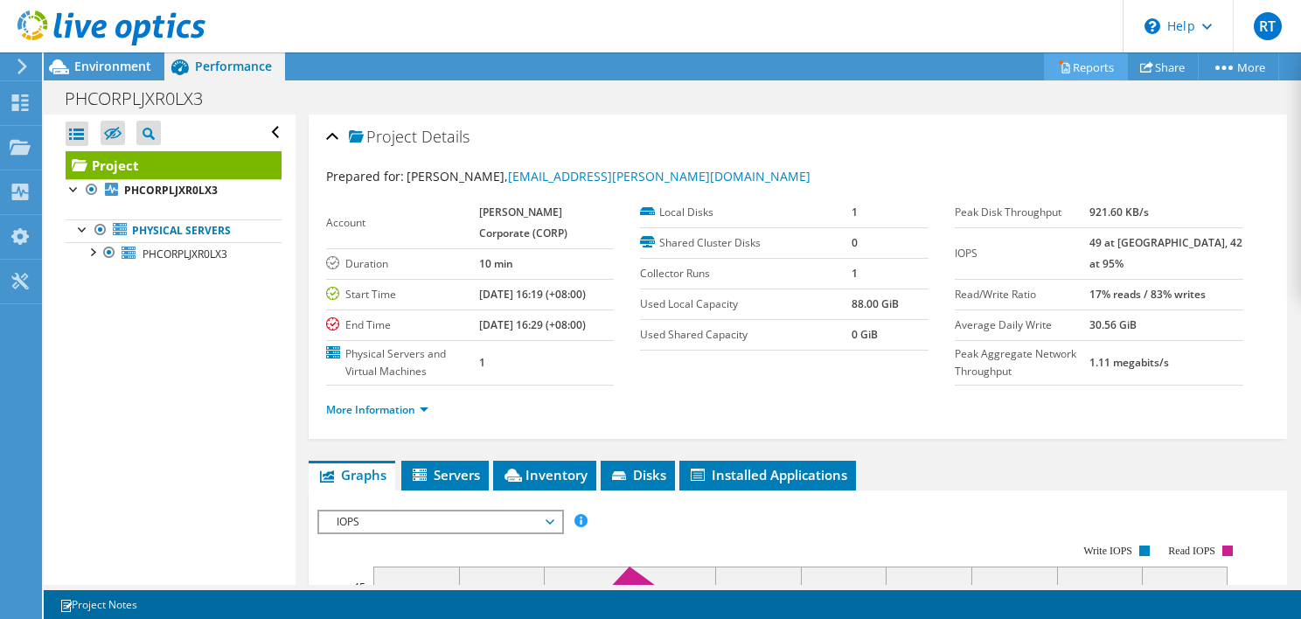
click at [1064, 70] on link "Reports" at bounding box center [1086, 66] width 84 height 27
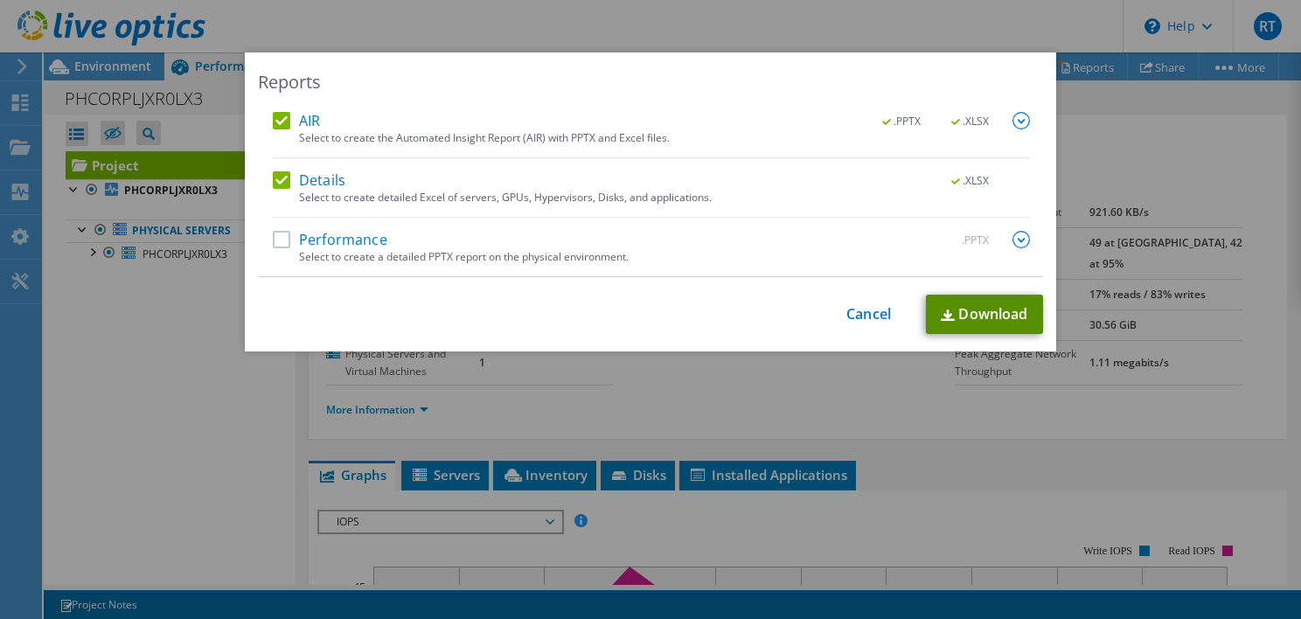
click at [1011, 314] on link "Download" at bounding box center [984, 314] width 117 height 39
click at [707, 31] on div "Reports AIR .PPTX .XLSX Select to create the Automated Insight Report (AIR) wit…" at bounding box center [650, 309] width 1301 height 619
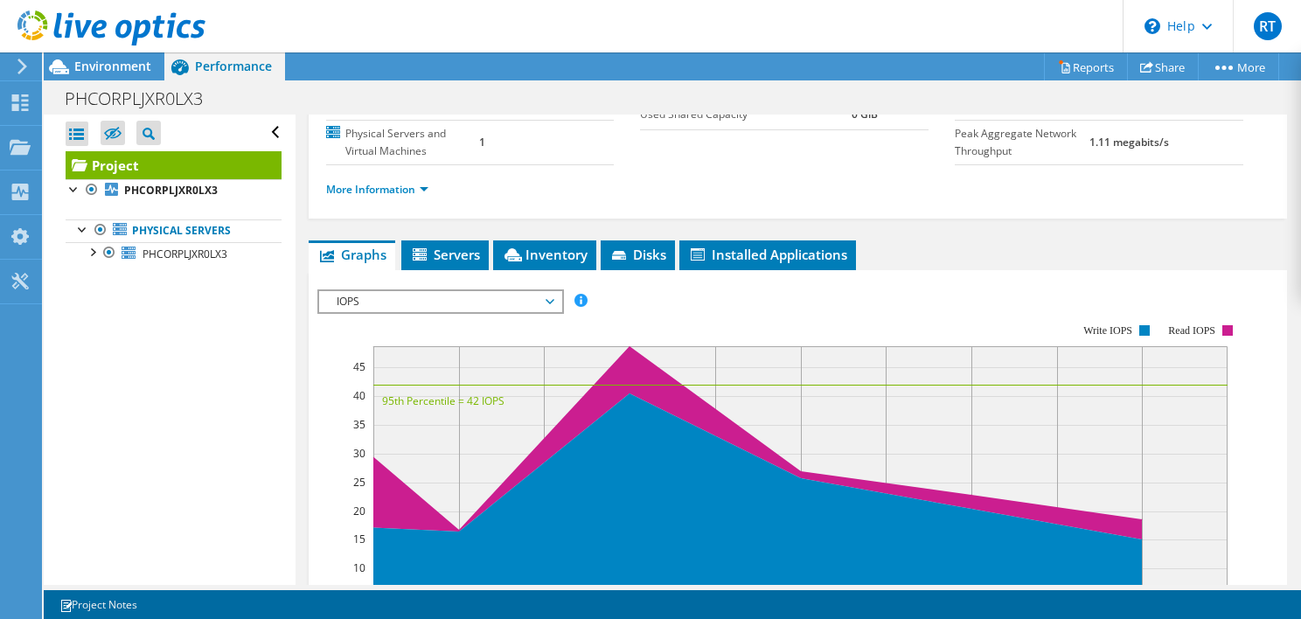
scroll to position [262, 0]
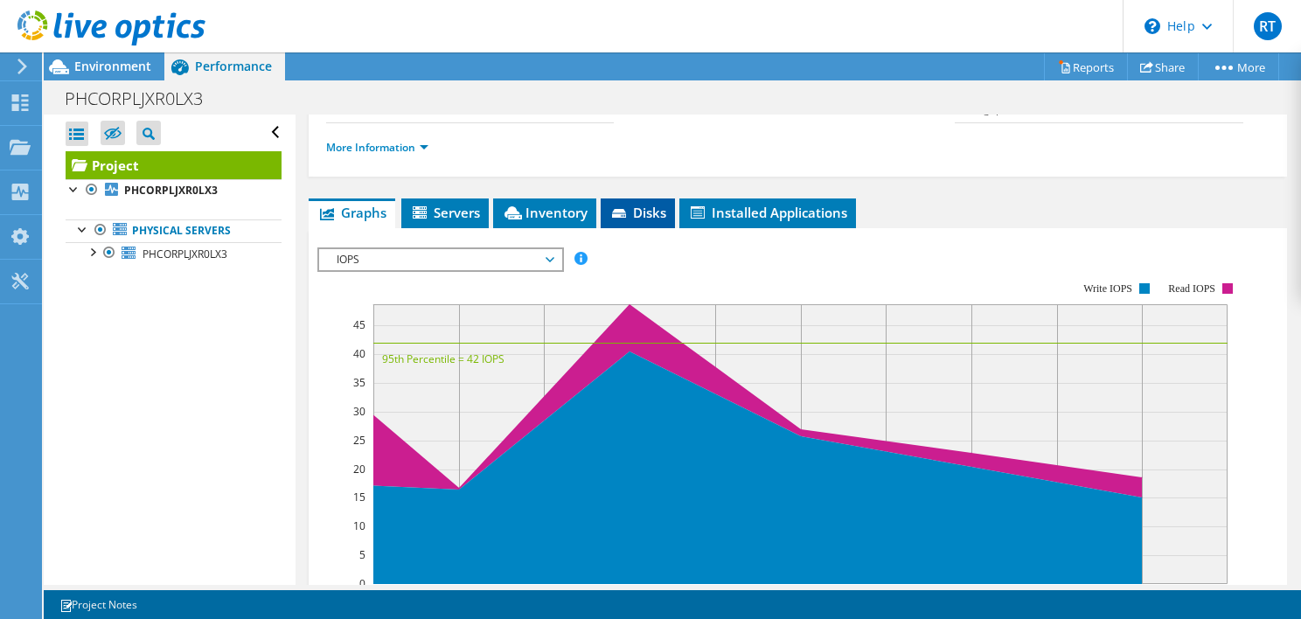
click at [649, 221] on span "Disks" at bounding box center [638, 212] width 57 height 17
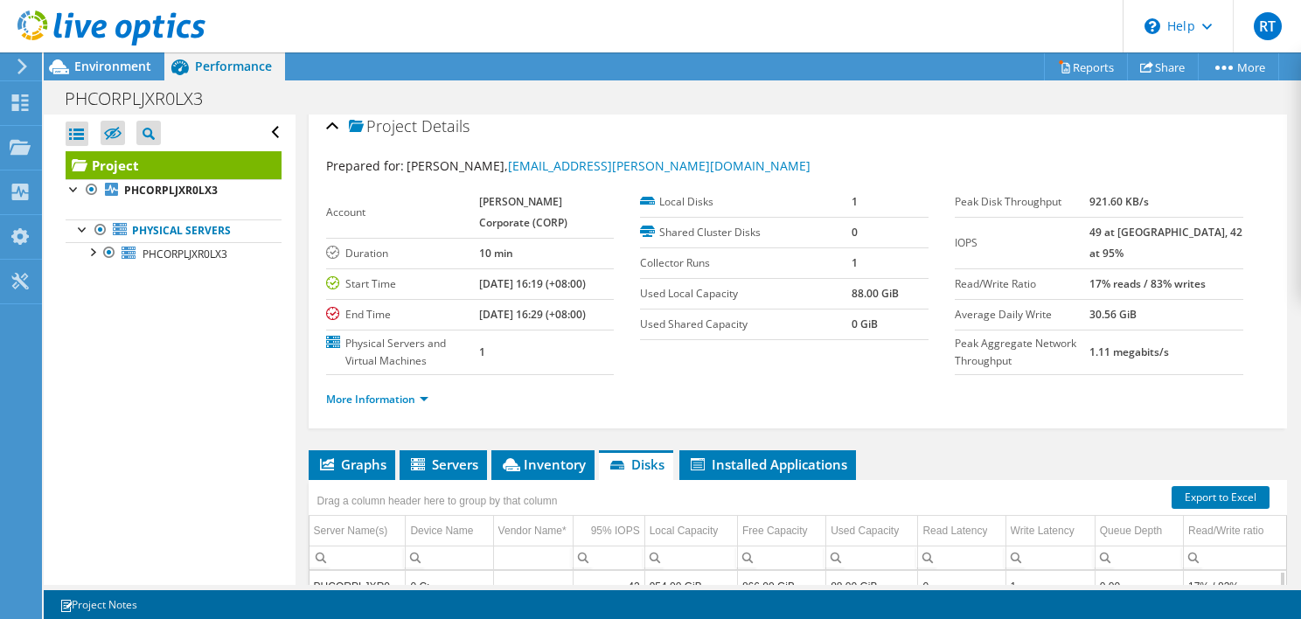
scroll to position [0, 0]
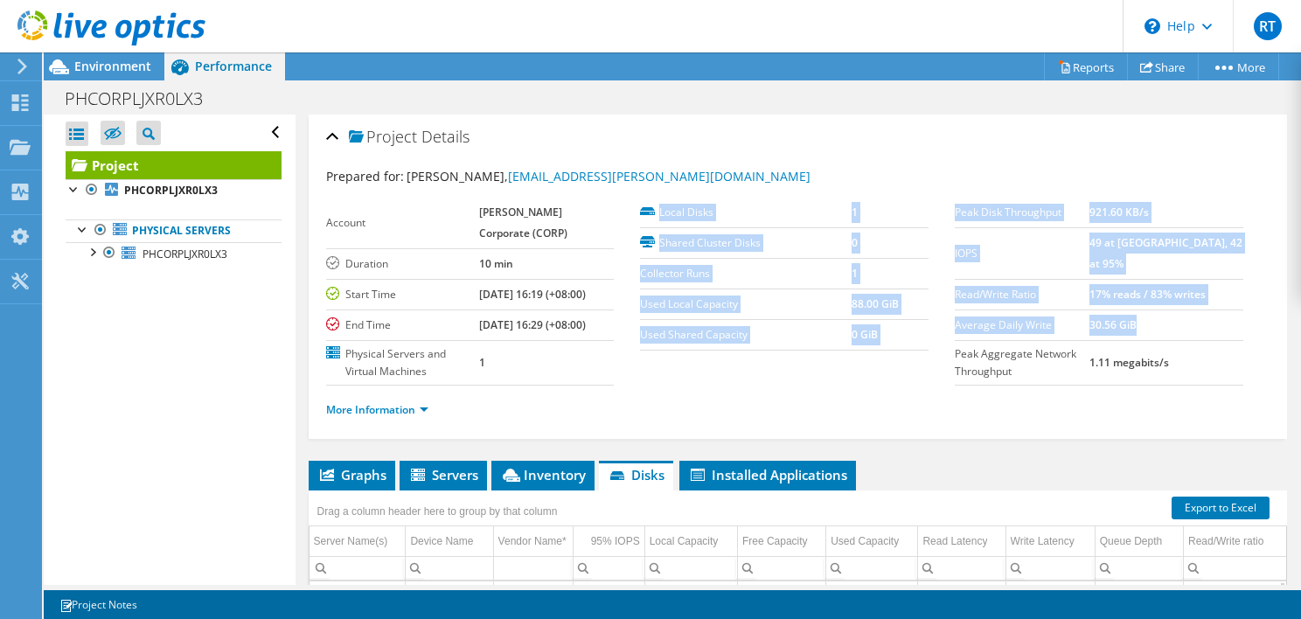
drag, startPoint x: 943, startPoint y: 329, endPoint x: 1165, endPoint y: 318, distance: 222.4
click at [1165, 318] on section "Prepared for: Reah Trinidad, reah.trinidad@emerson.com Account Emerson Corporat…" at bounding box center [798, 301] width 944 height 268
click at [1177, 317] on td "30.56 GiB" at bounding box center [1167, 325] width 154 height 31
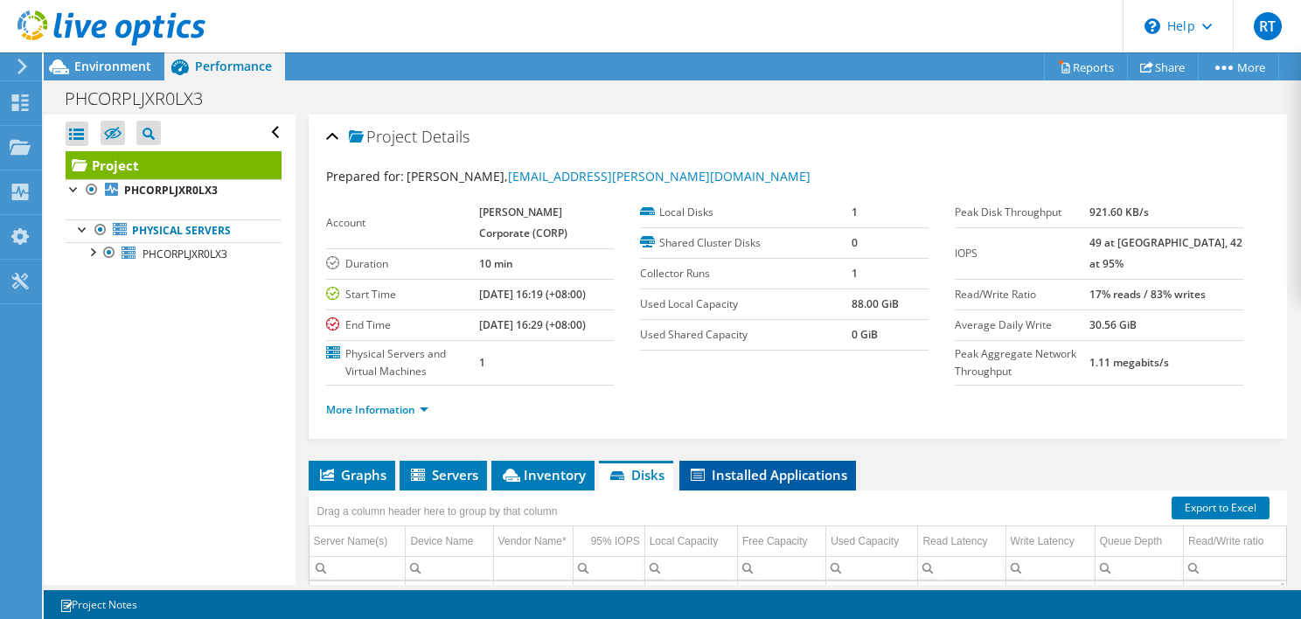
click at [774, 484] on span "Installed Applications" at bounding box center [767, 474] width 159 height 17
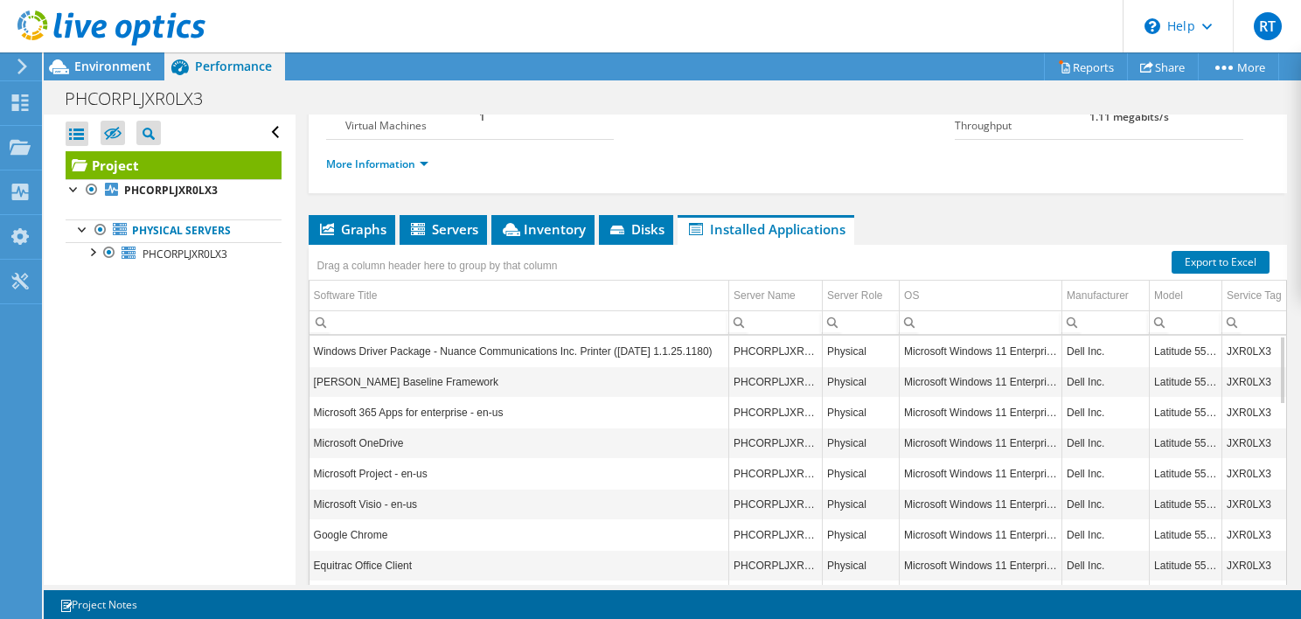
scroll to position [350, 0]
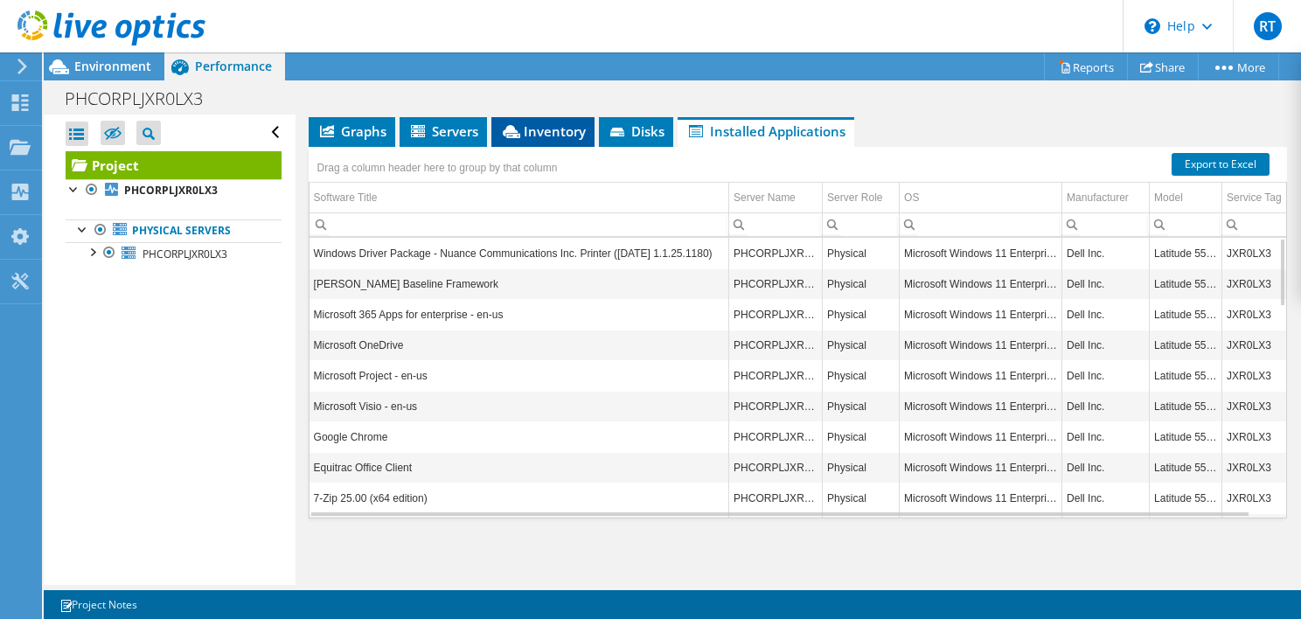
click at [553, 140] on span "Inventory" at bounding box center [543, 130] width 86 height 17
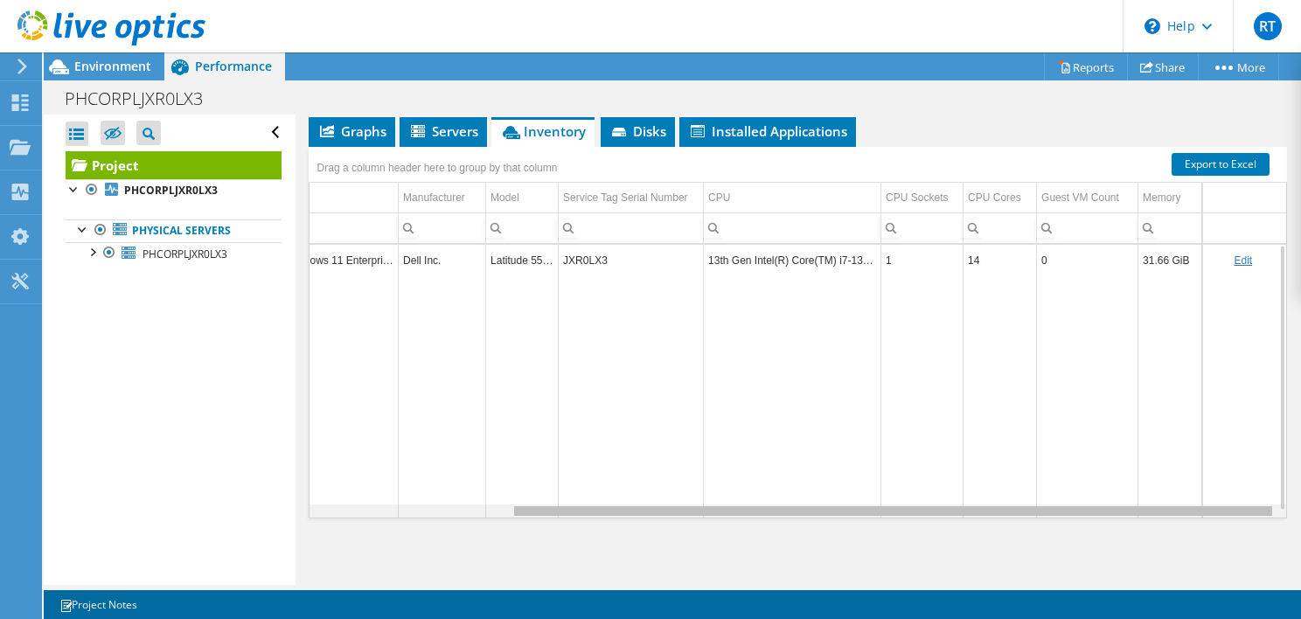
scroll to position [0, 0]
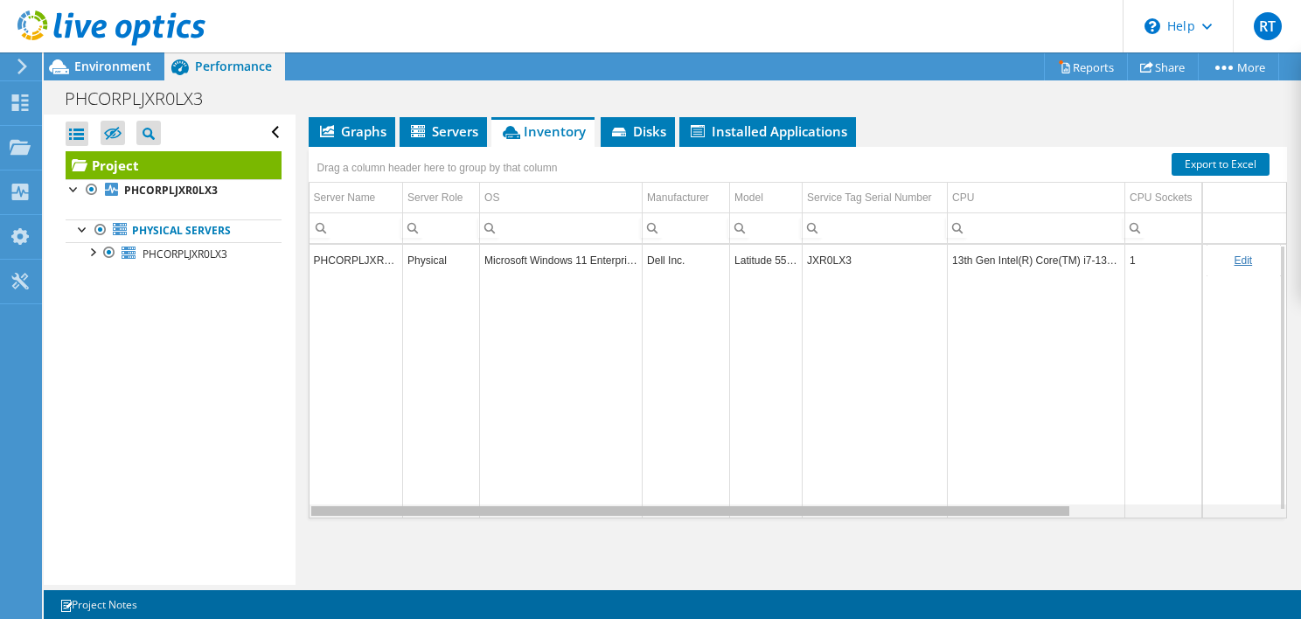
drag, startPoint x: 996, startPoint y: 547, endPoint x: 745, endPoint y: 560, distance: 251.3
click at [745, 560] on body "RT End User Reah Trinidad reah.trinidad@emerson.com Emerson Corporate (CORP) My…" at bounding box center [650, 309] width 1301 height 619
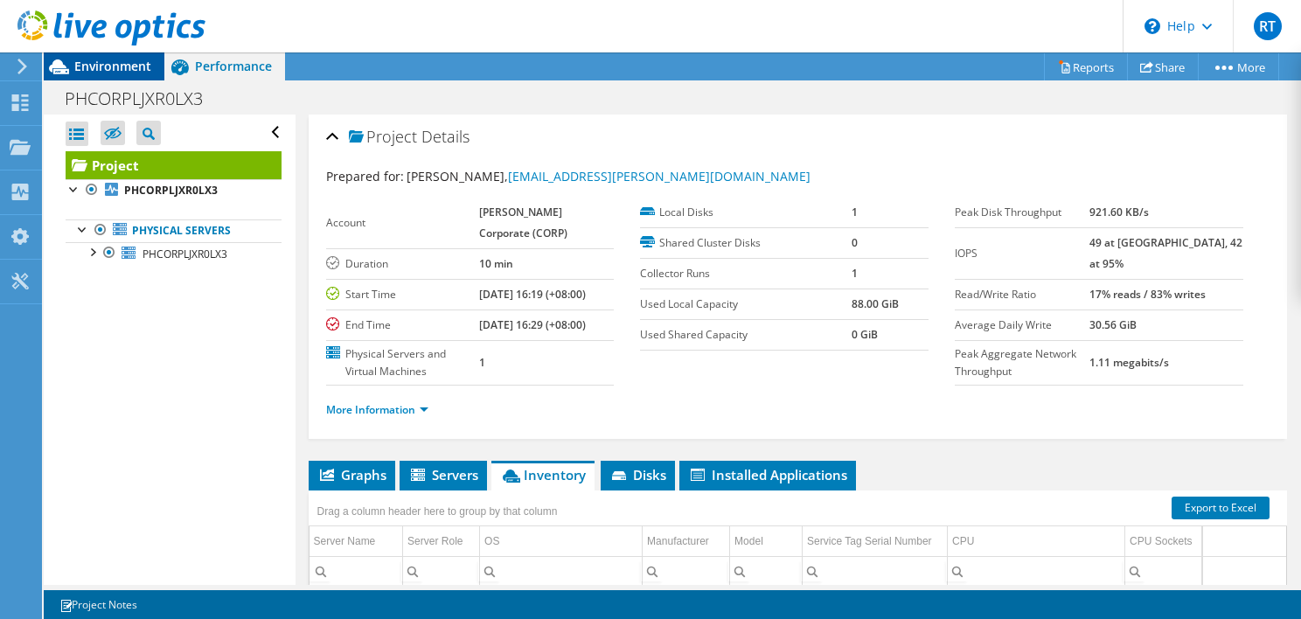
click at [81, 64] on span "Environment" at bounding box center [112, 66] width 77 height 17
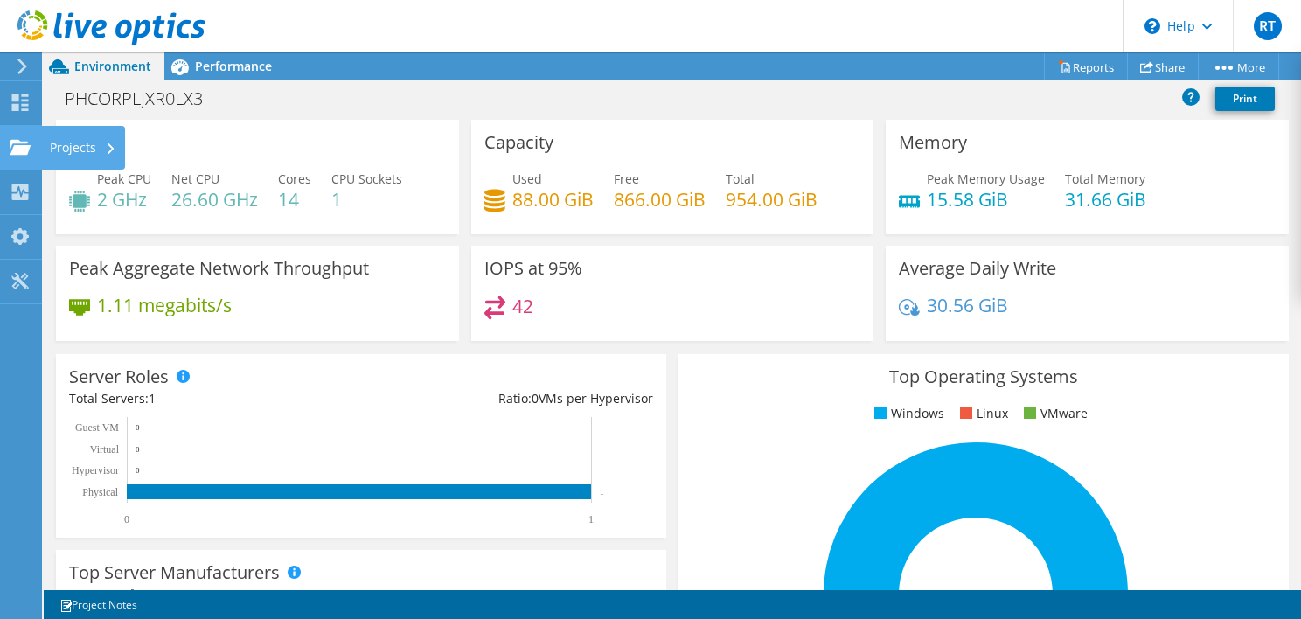
click at [59, 145] on div "Projects" at bounding box center [83, 148] width 84 height 44
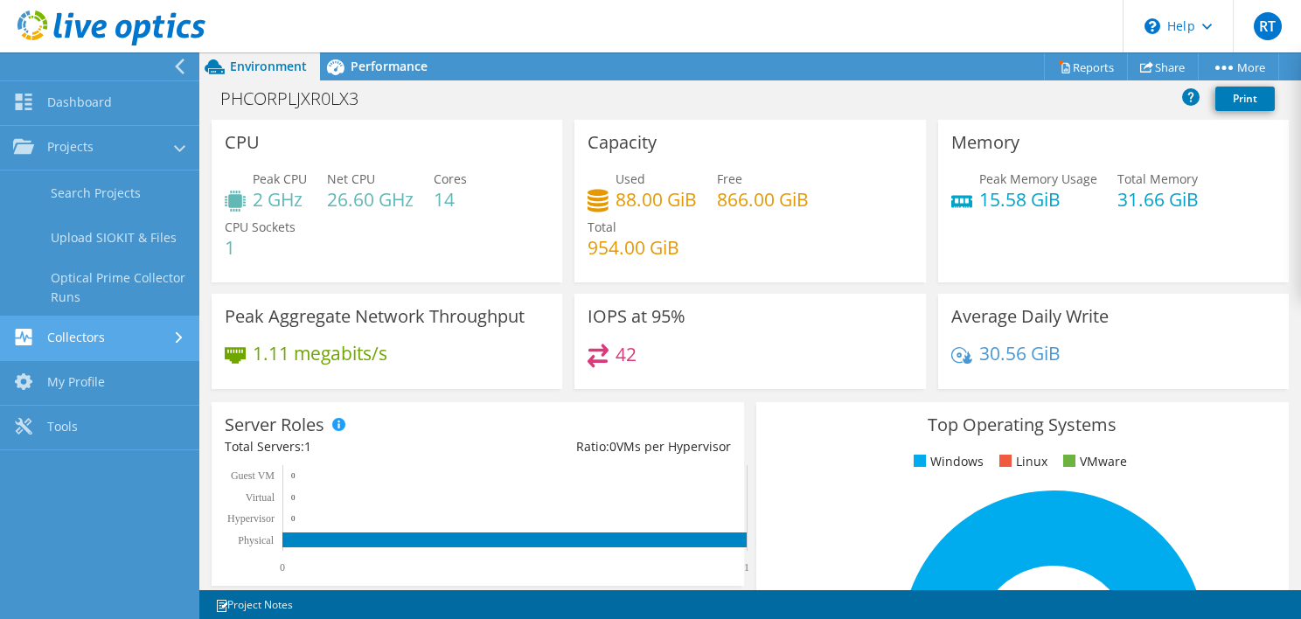
click at [105, 339] on link "Collectors" at bounding box center [99, 339] width 199 height 45
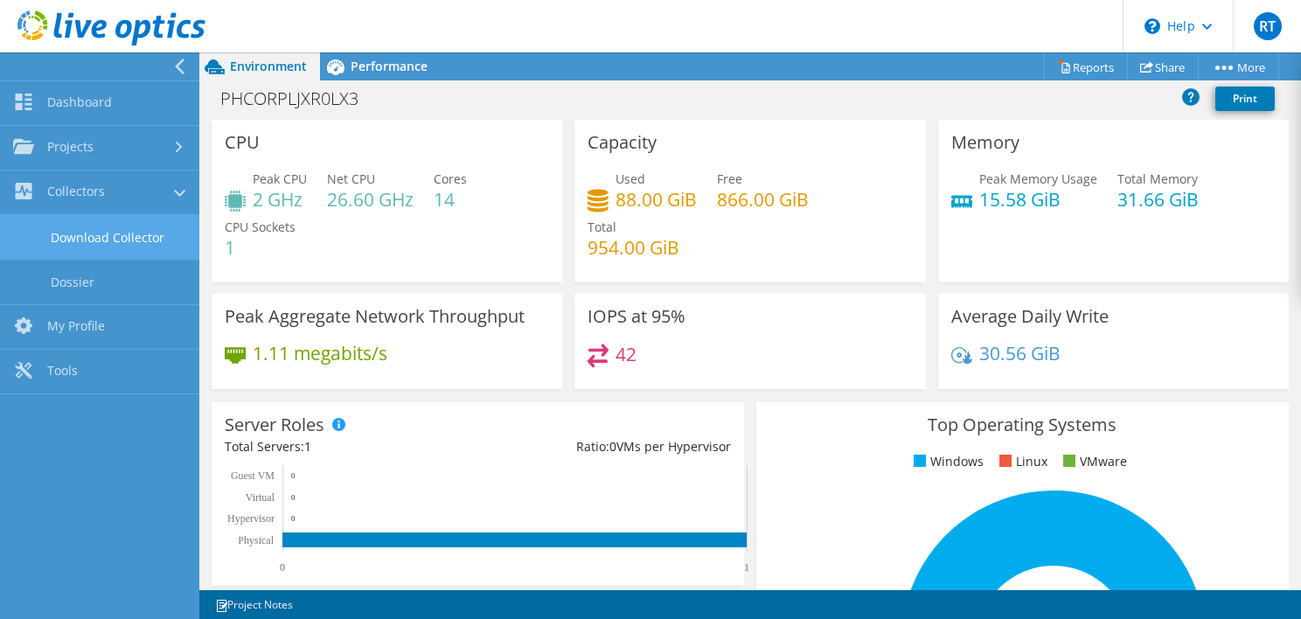
click at [145, 228] on link "Download Collector" at bounding box center [99, 237] width 199 height 45
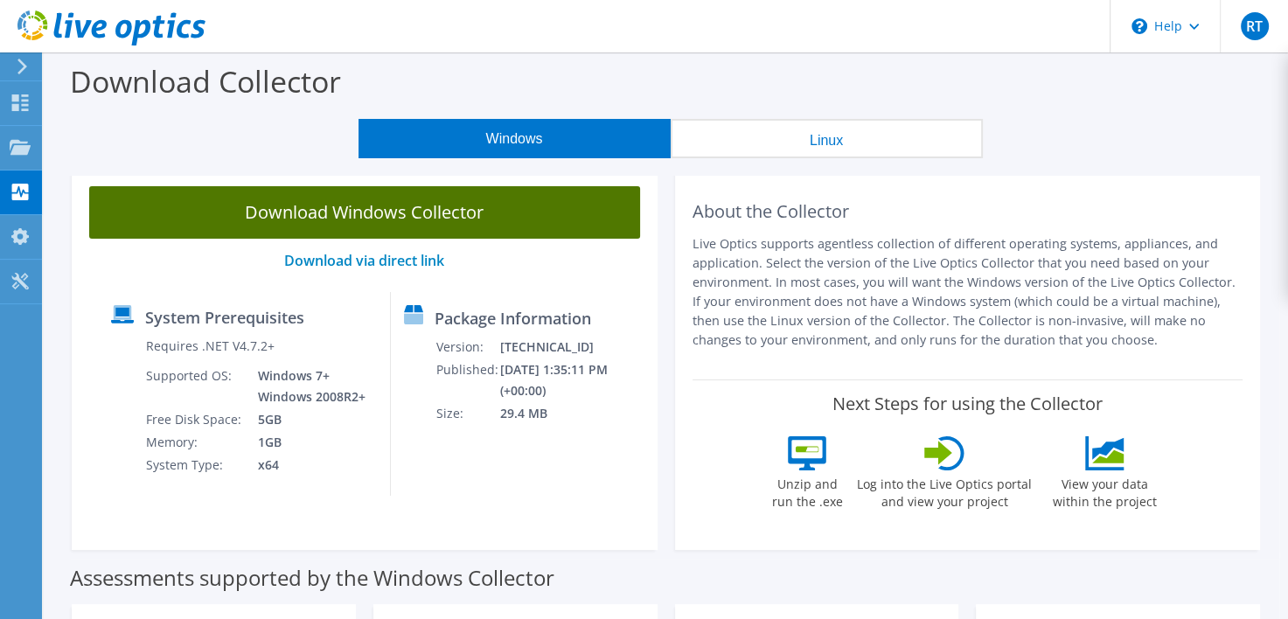
click at [385, 220] on link "Download Windows Collector" at bounding box center [364, 212] width 551 height 52
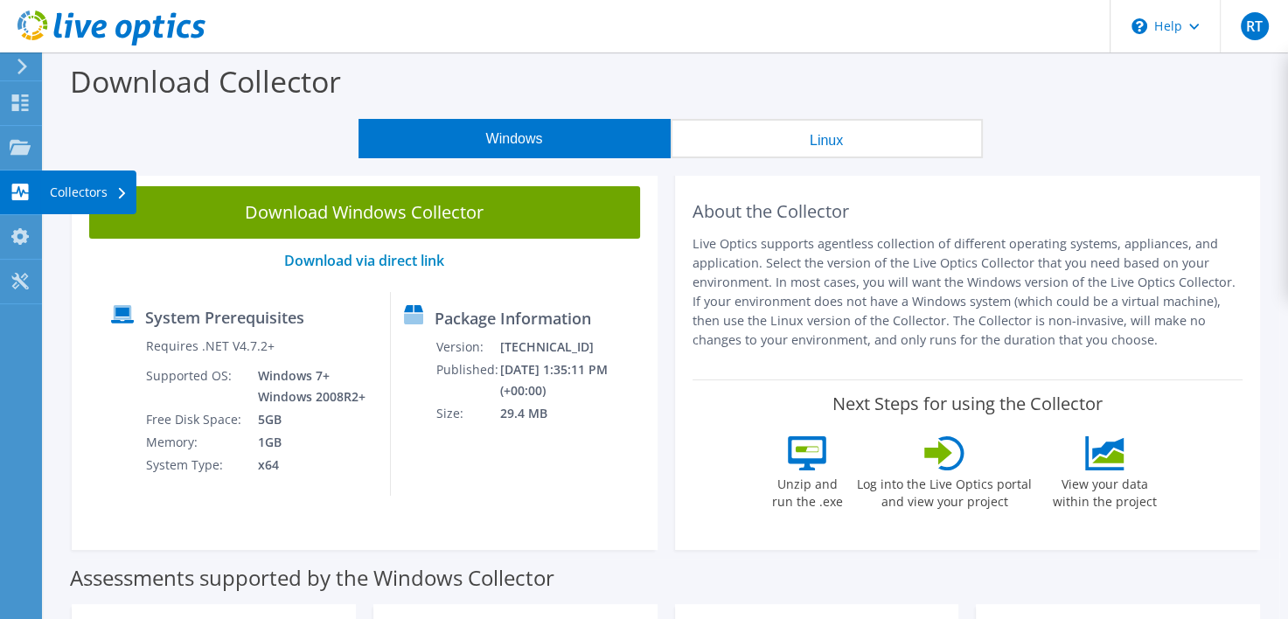
click at [81, 192] on div "Collectors" at bounding box center [88, 193] width 95 height 44
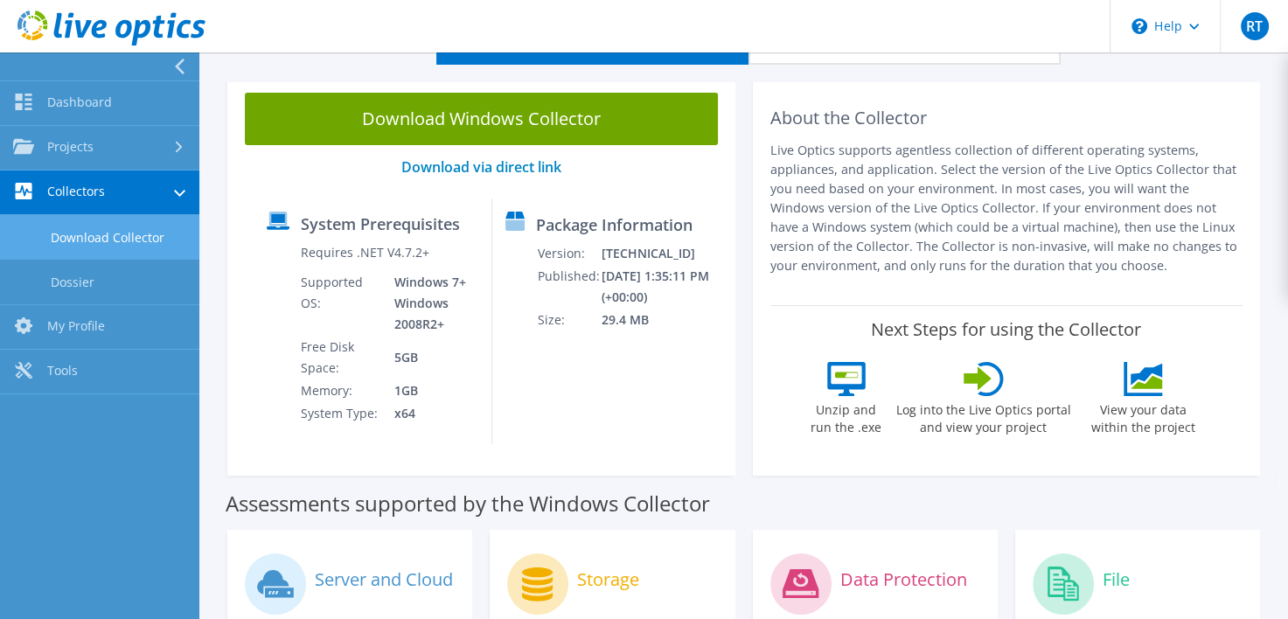
scroll to position [175, 0]
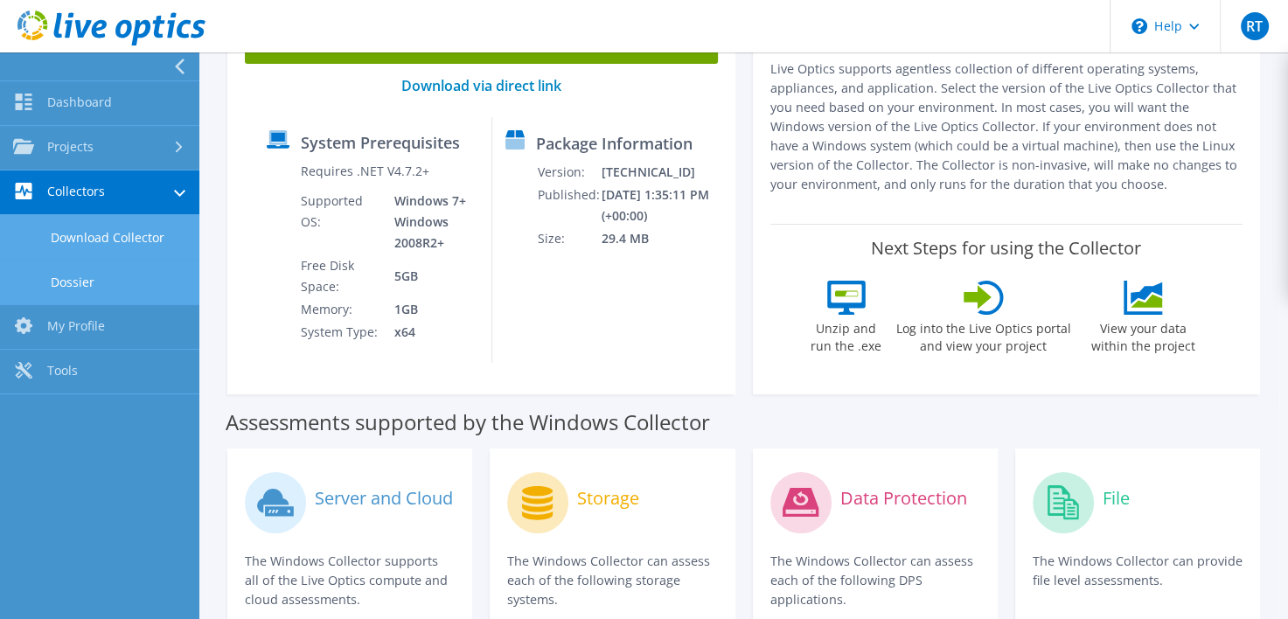
click at [70, 275] on link "Dossier" at bounding box center [99, 282] width 199 height 45
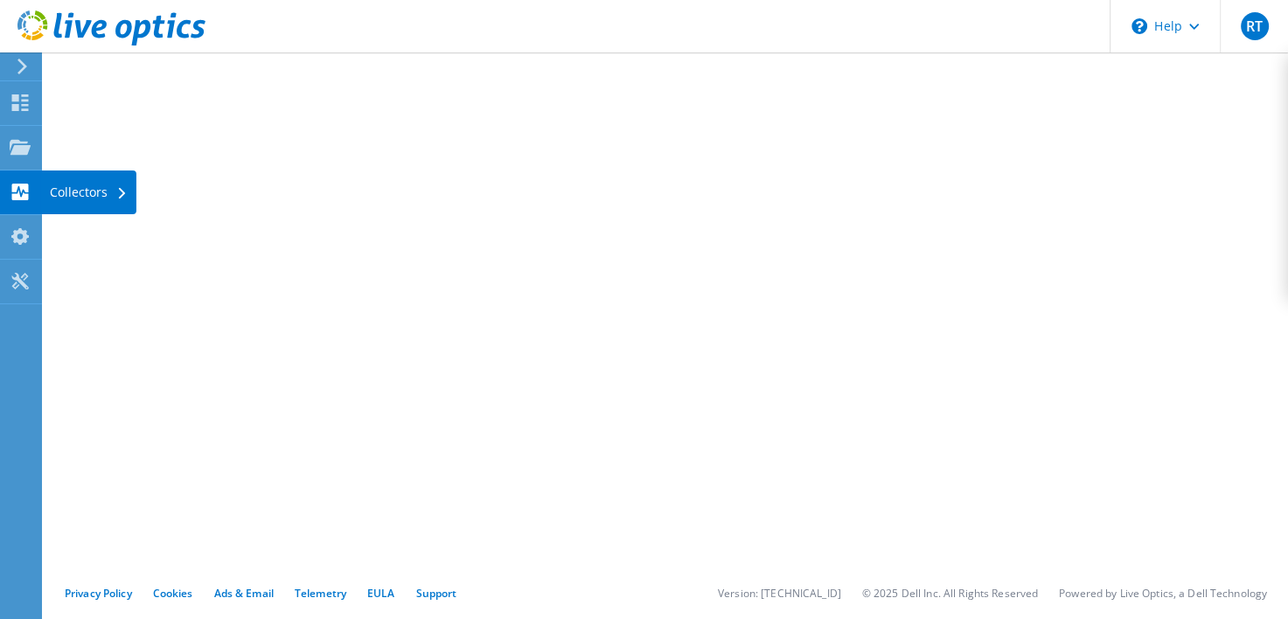
click at [65, 192] on div "Collectors" at bounding box center [88, 193] width 95 height 44
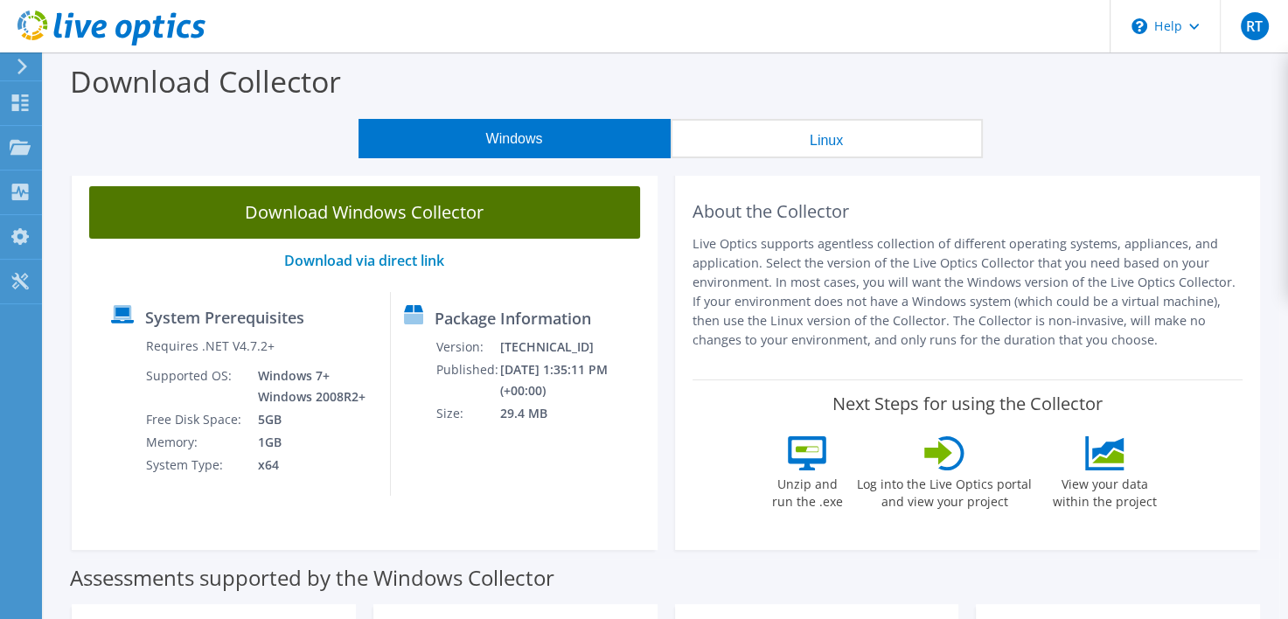
click at [359, 224] on link "Download Windows Collector" at bounding box center [364, 212] width 551 height 52
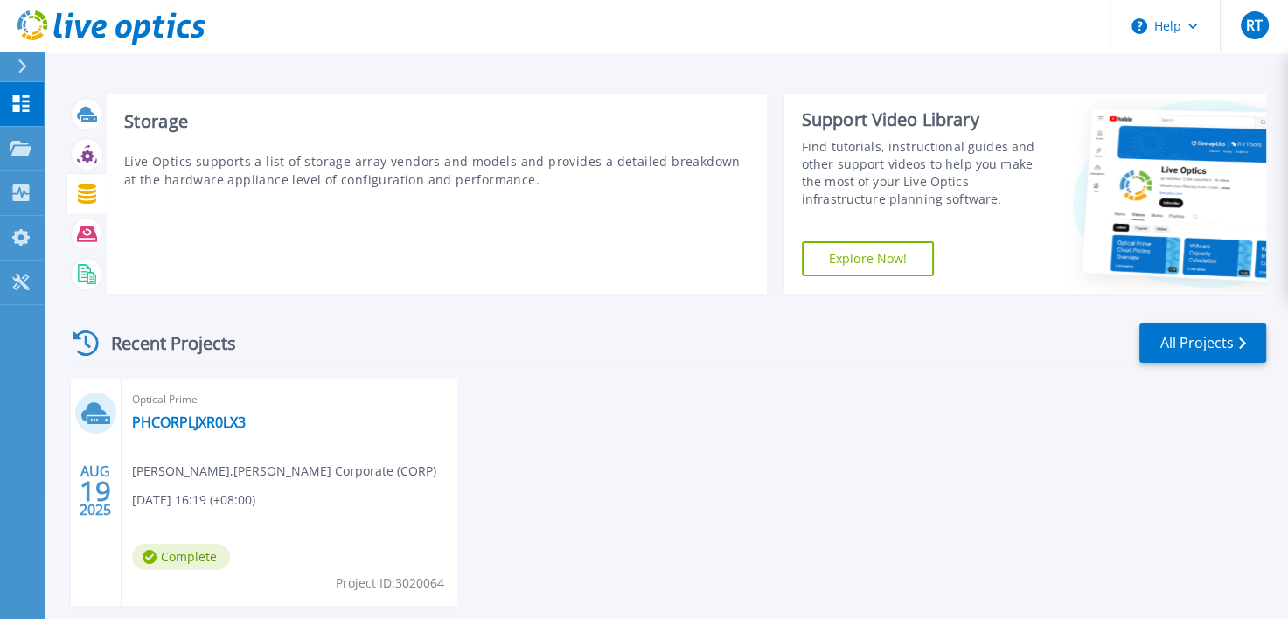
click at [84, 206] on div at bounding box center [87, 193] width 31 height 31
click at [89, 196] on icon at bounding box center [87, 194] width 20 height 20
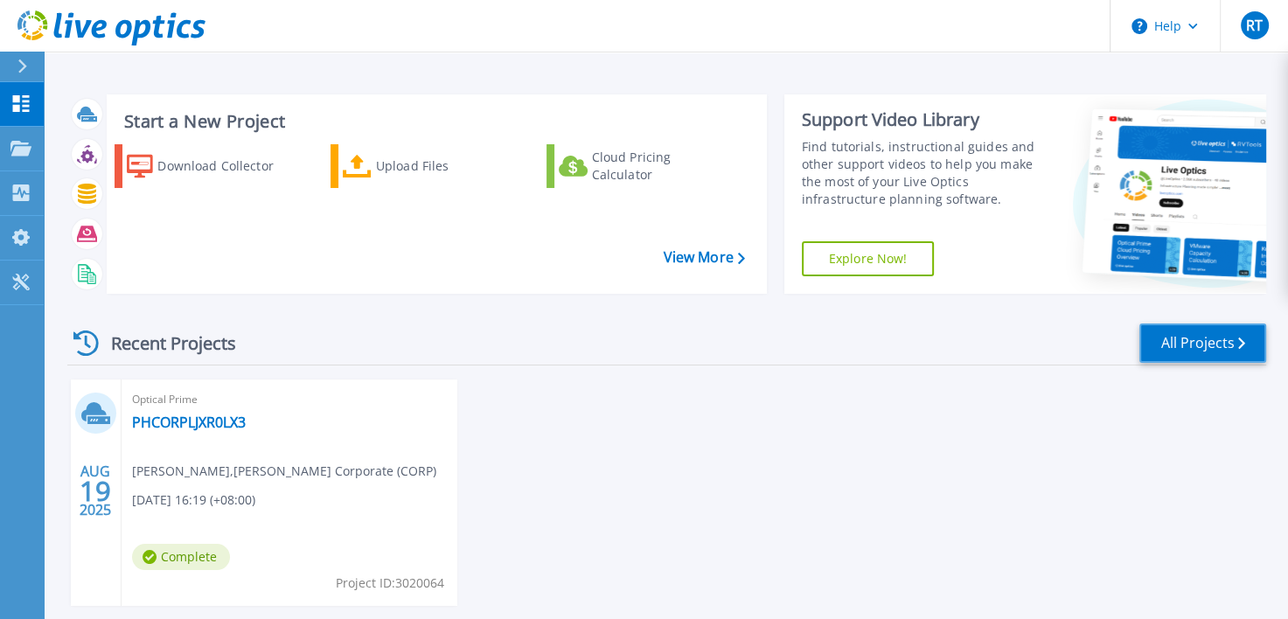
click at [1161, 336] on link "All Projects" at bounding box center [1202, 343] width 127 height 39
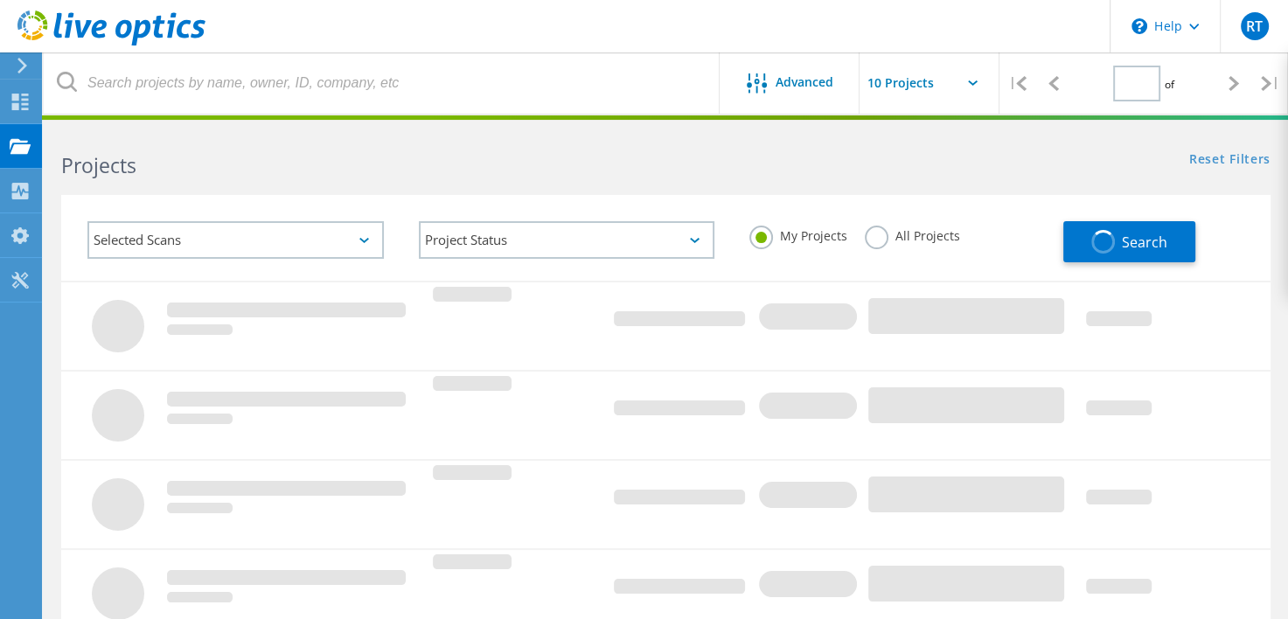
type input "1"
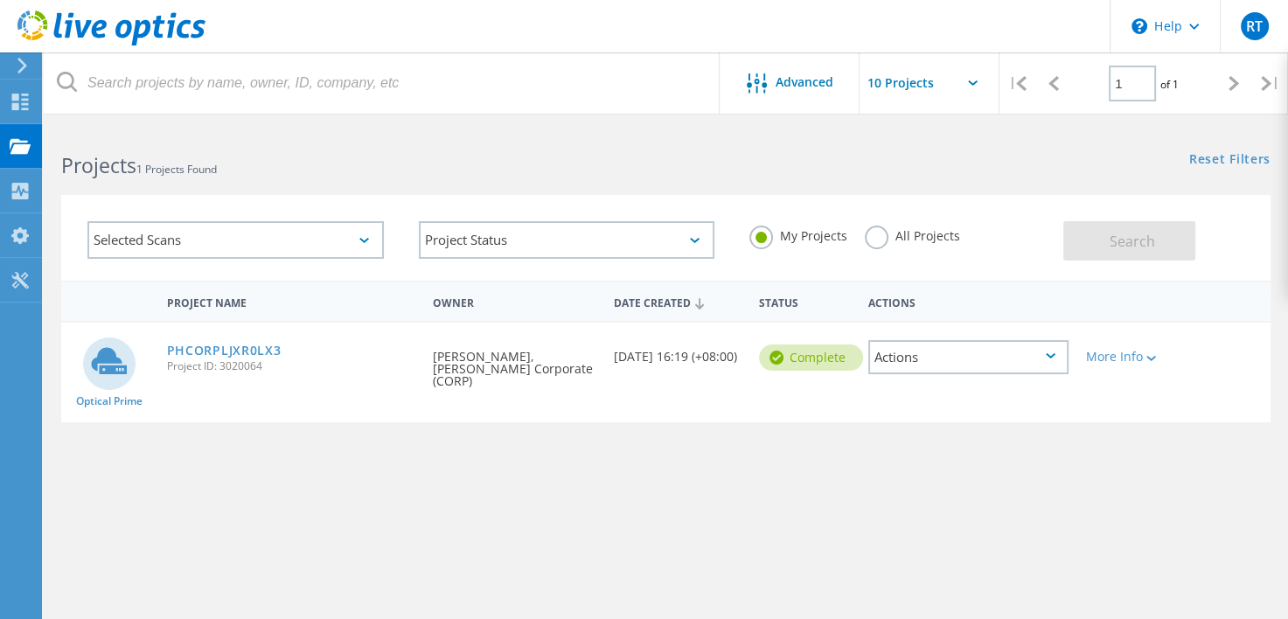
click at [958, 363] on div "Actions" at bounding box center [968, 357] width 200 height 34
click at [784, 504] on div "Project Name Owner Date Created Status Actions Optical Prime PHCORPLJXR0LX3 Pro…" at bounding box center [665, 508] width 1209 height 455
click at [780, 93] on div "Advanced" at bounding box center [790, 84] width 140 height 22
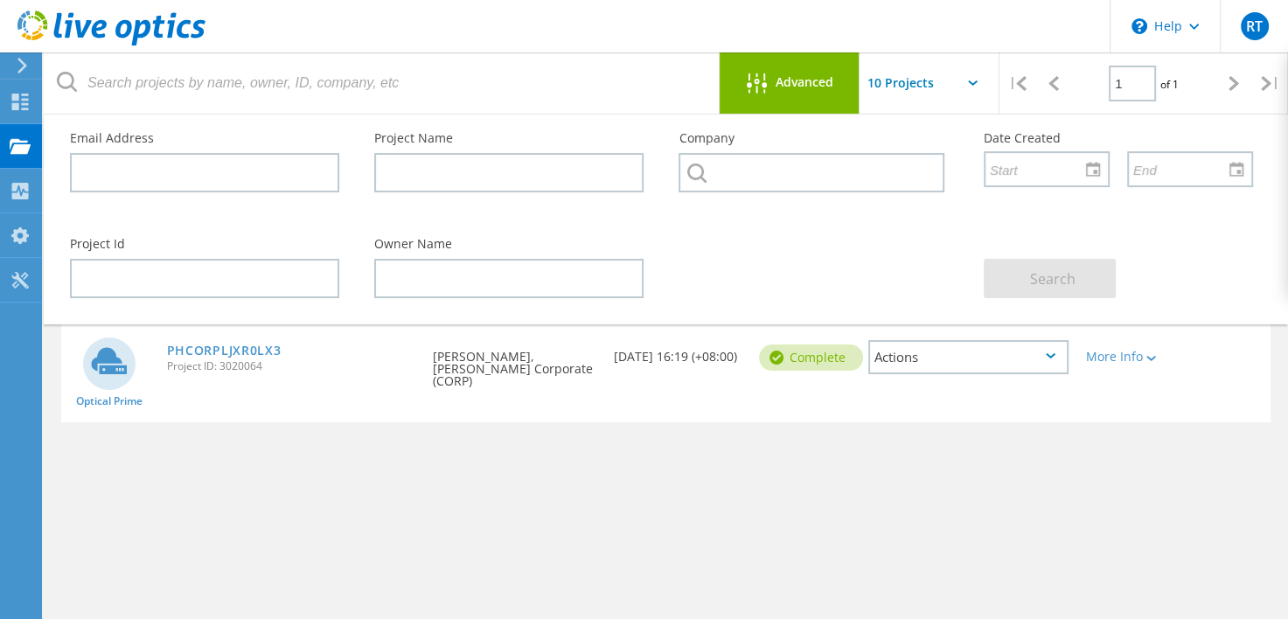
click at [782, 525] on div "Project Name Owner Date Created Status Actions Optical Prime PHCORPLJXR0LX3 Pro…" at bounding box center [665, 508] width 1209 height 455
click at [791, 76] on span "Advanced" at bounding box center [805, 82] width 58 height 12
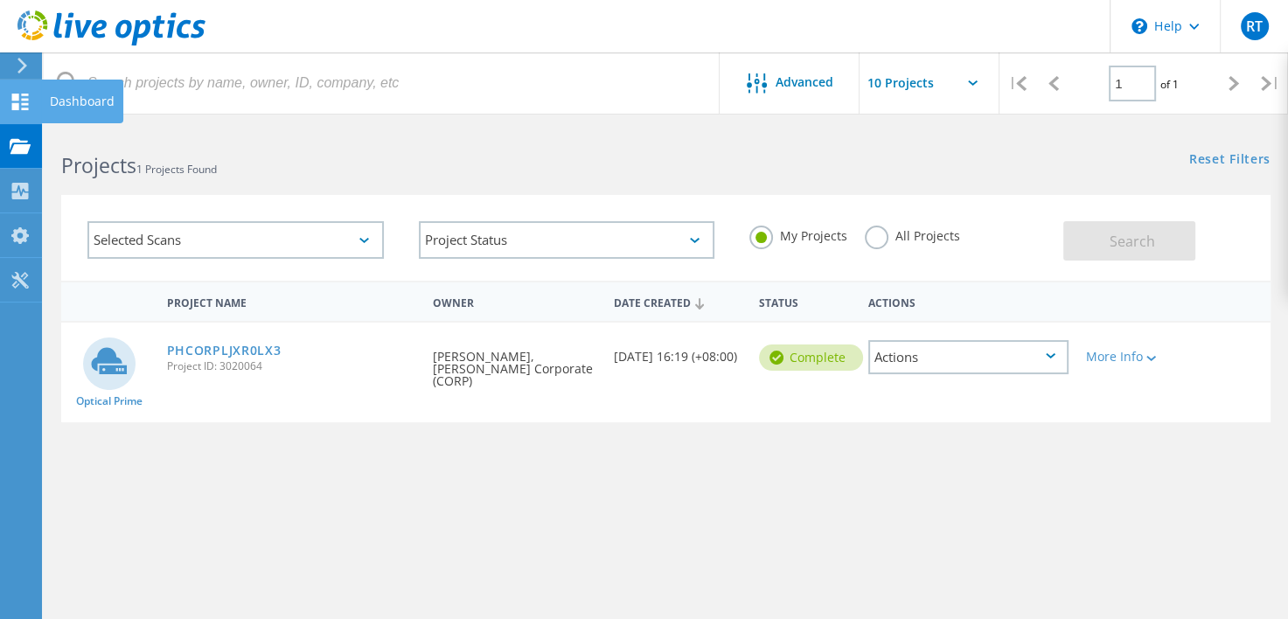
click at [48, 99] on div "Dashboard" at bounding box center [82, 102] width 82 height 44
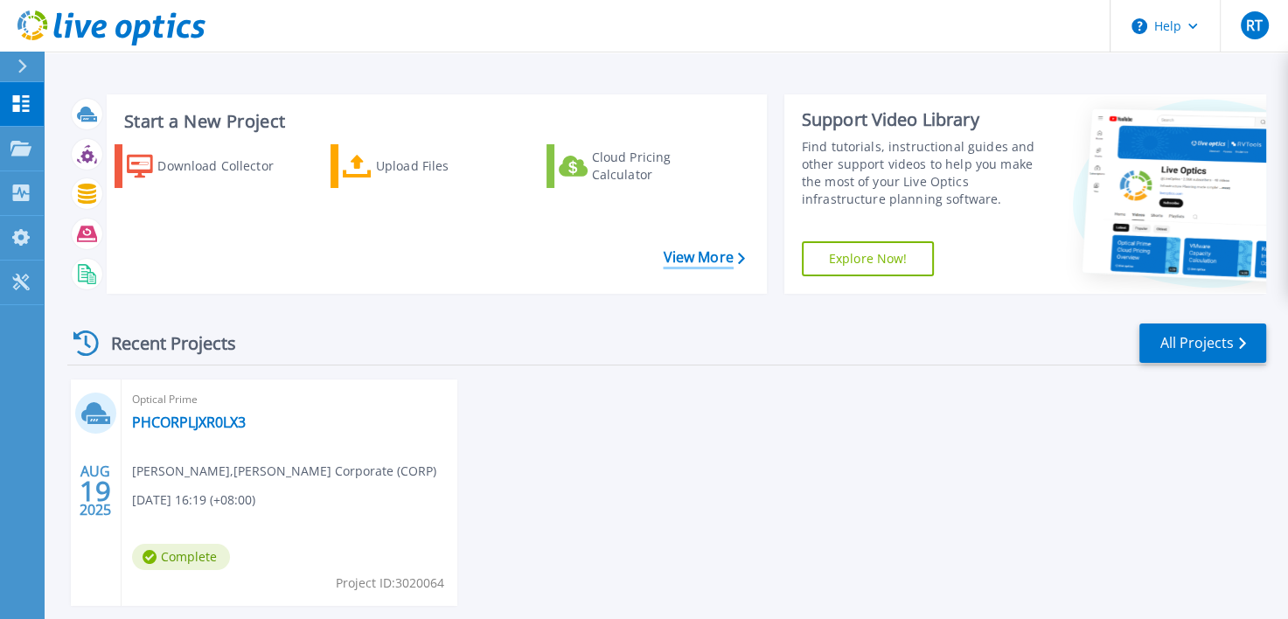
click at [719, 256] on link "View More" at bounding box center [703, 257] width 81 height 17
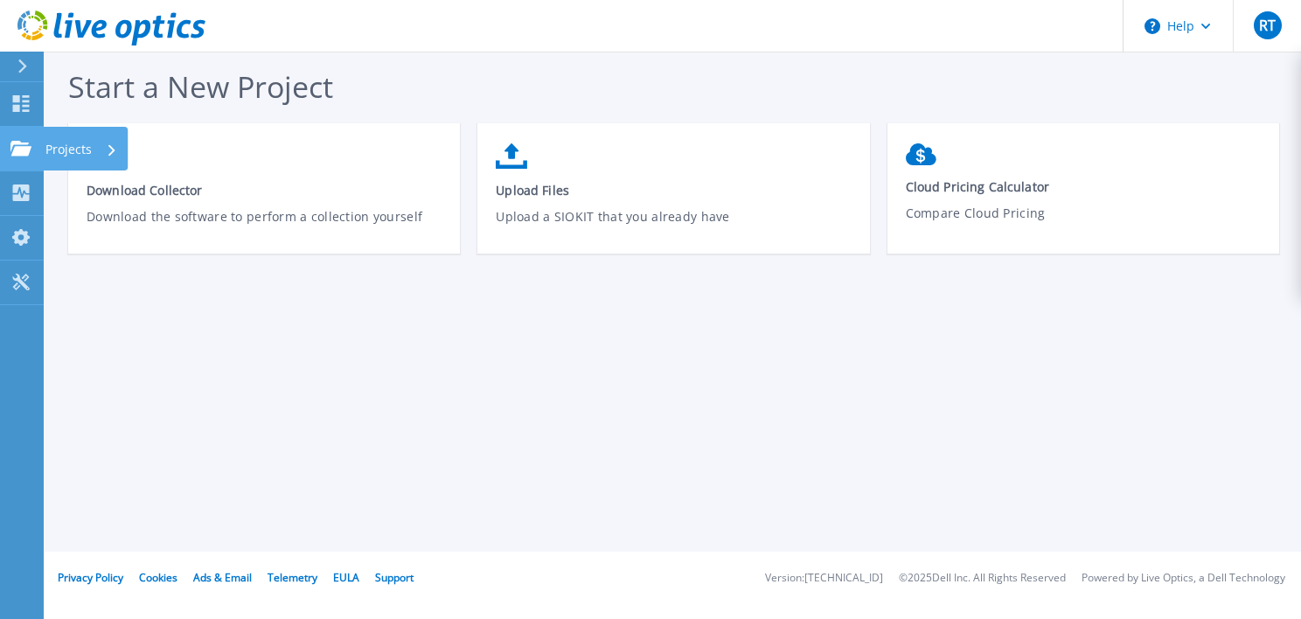
click at [45, 149] on p "Projects" at bounding box center [68, 149] width 46 height 45
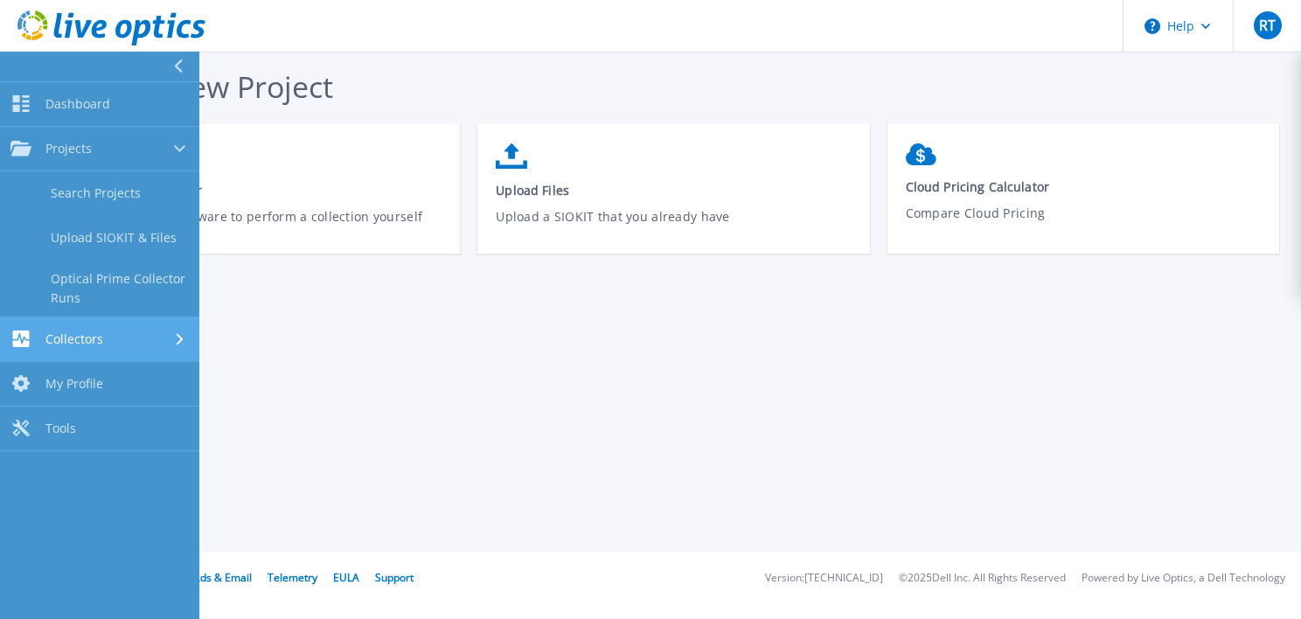
click at [127, 335] on div "Collectors" at bounding box center [99, 339] width 178 height 17
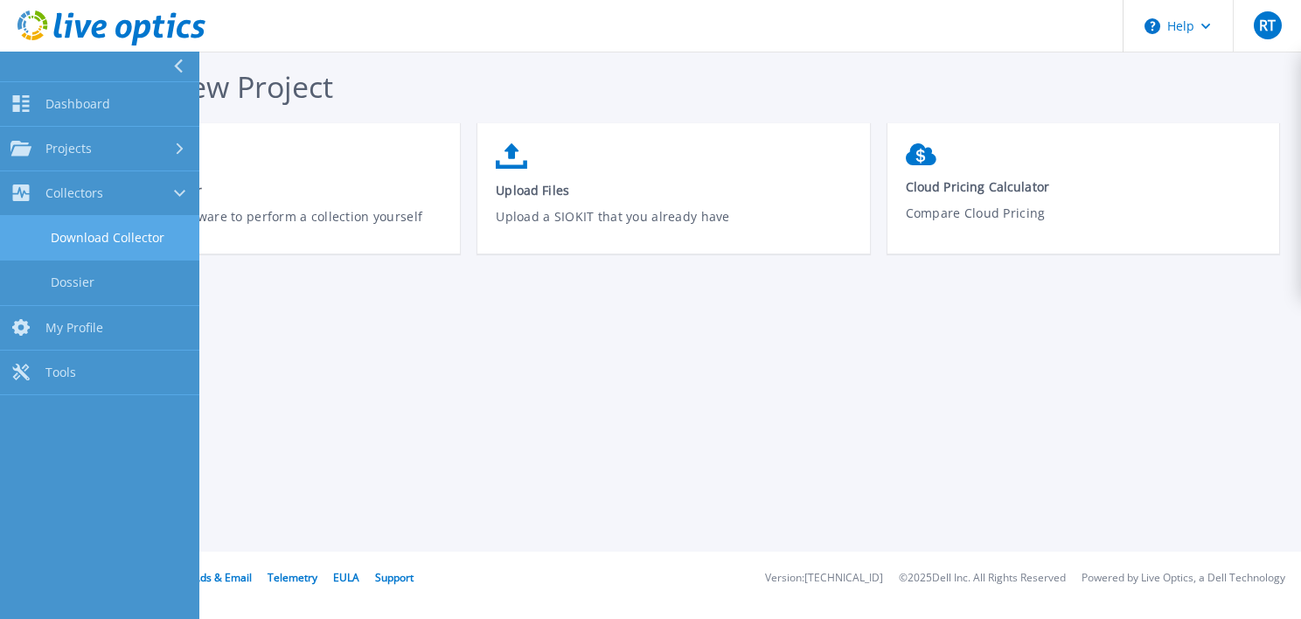
click at [66, 239] on link "Download Collector" at bounding box center [99, 238] width 199 height 45
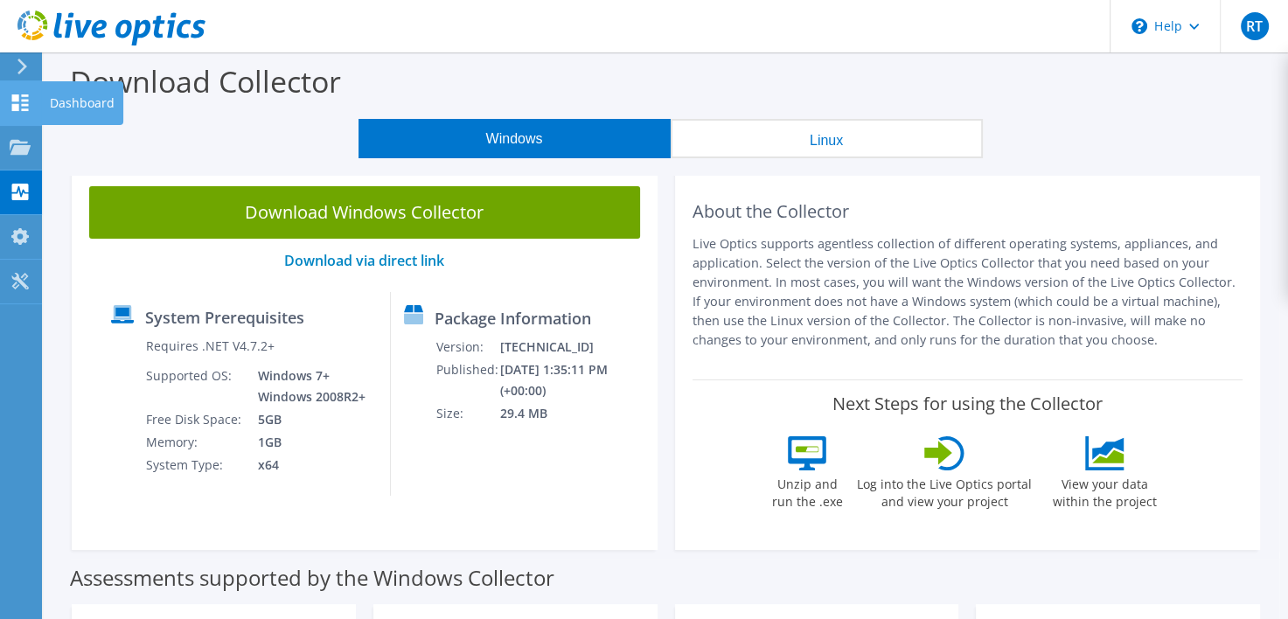
click at [61, 94] on div "Dashboard" at bounding box center [82, 103] width 82 height 44
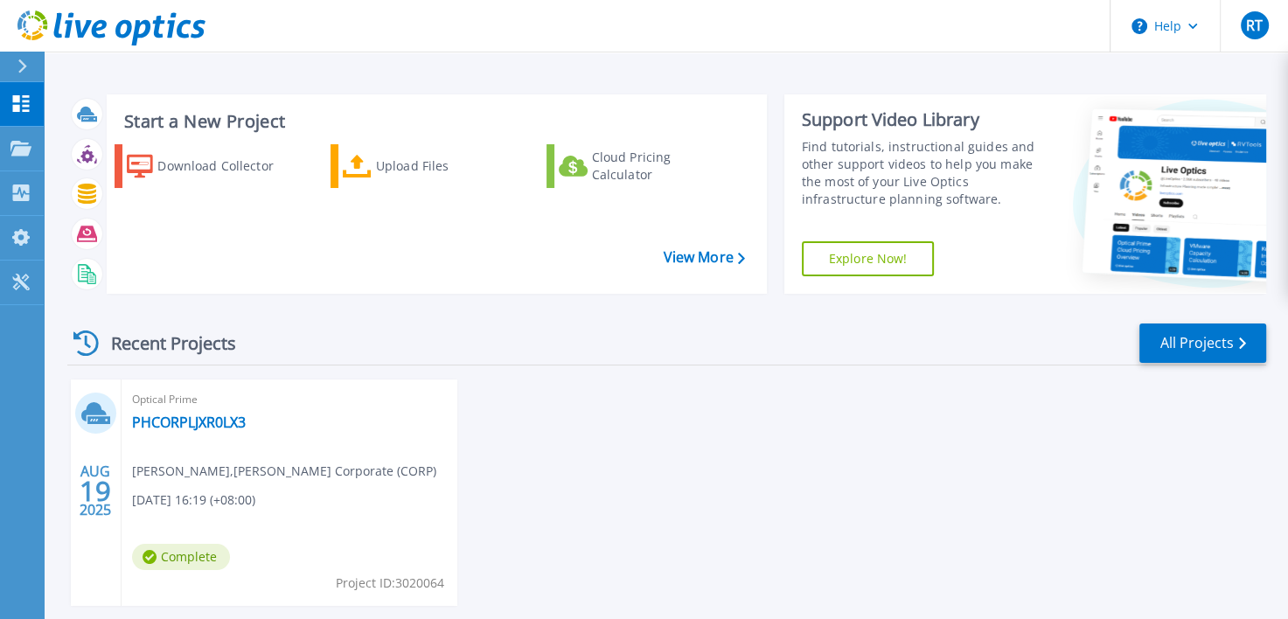
scroll to position [87, 0]
